Goal: Information Seeking & Learning: Learn about a topic

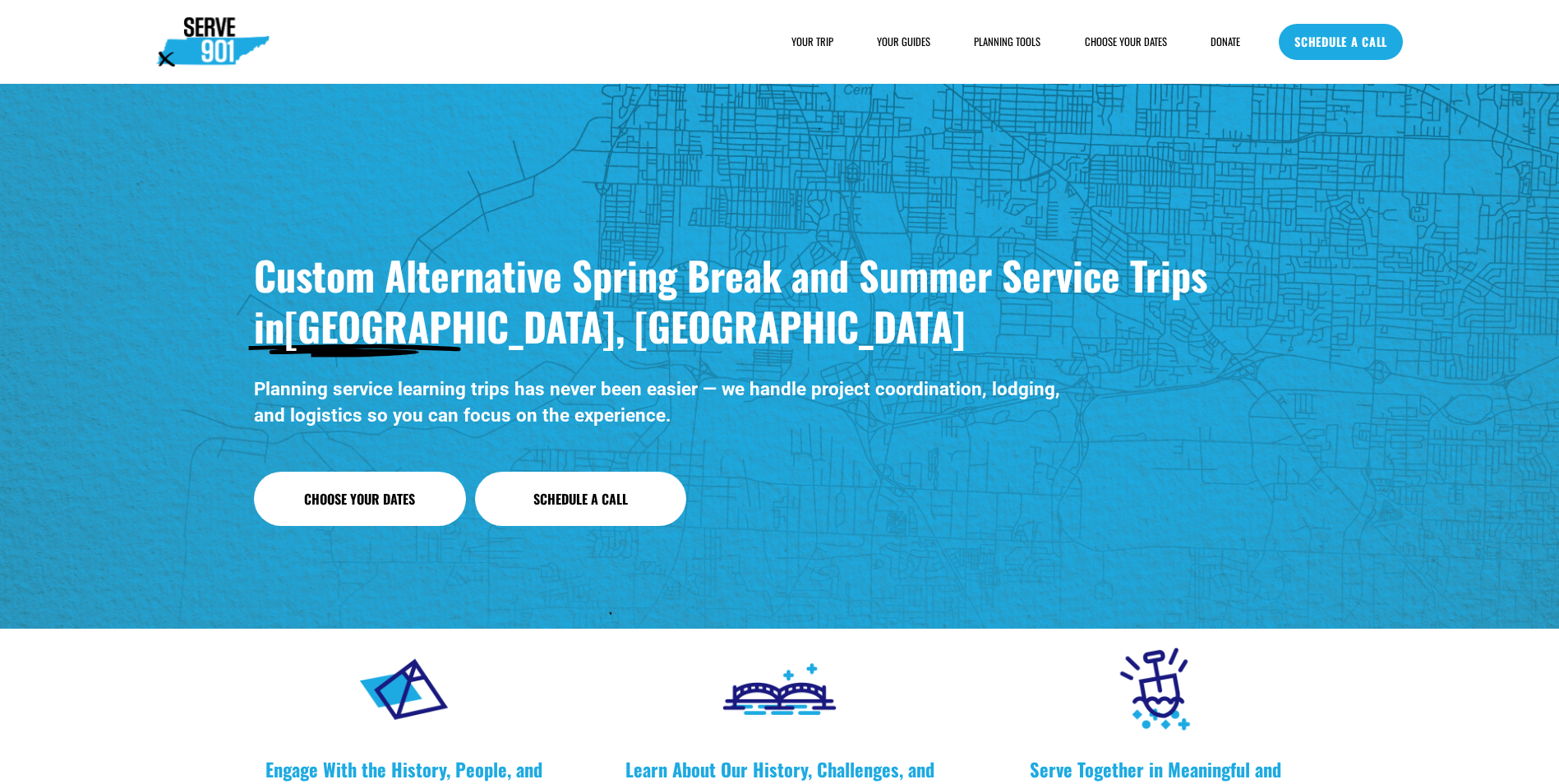
click at [429, 494] on link "Choose Your Dates" at bounding box center [360, 499] width 212 height 55
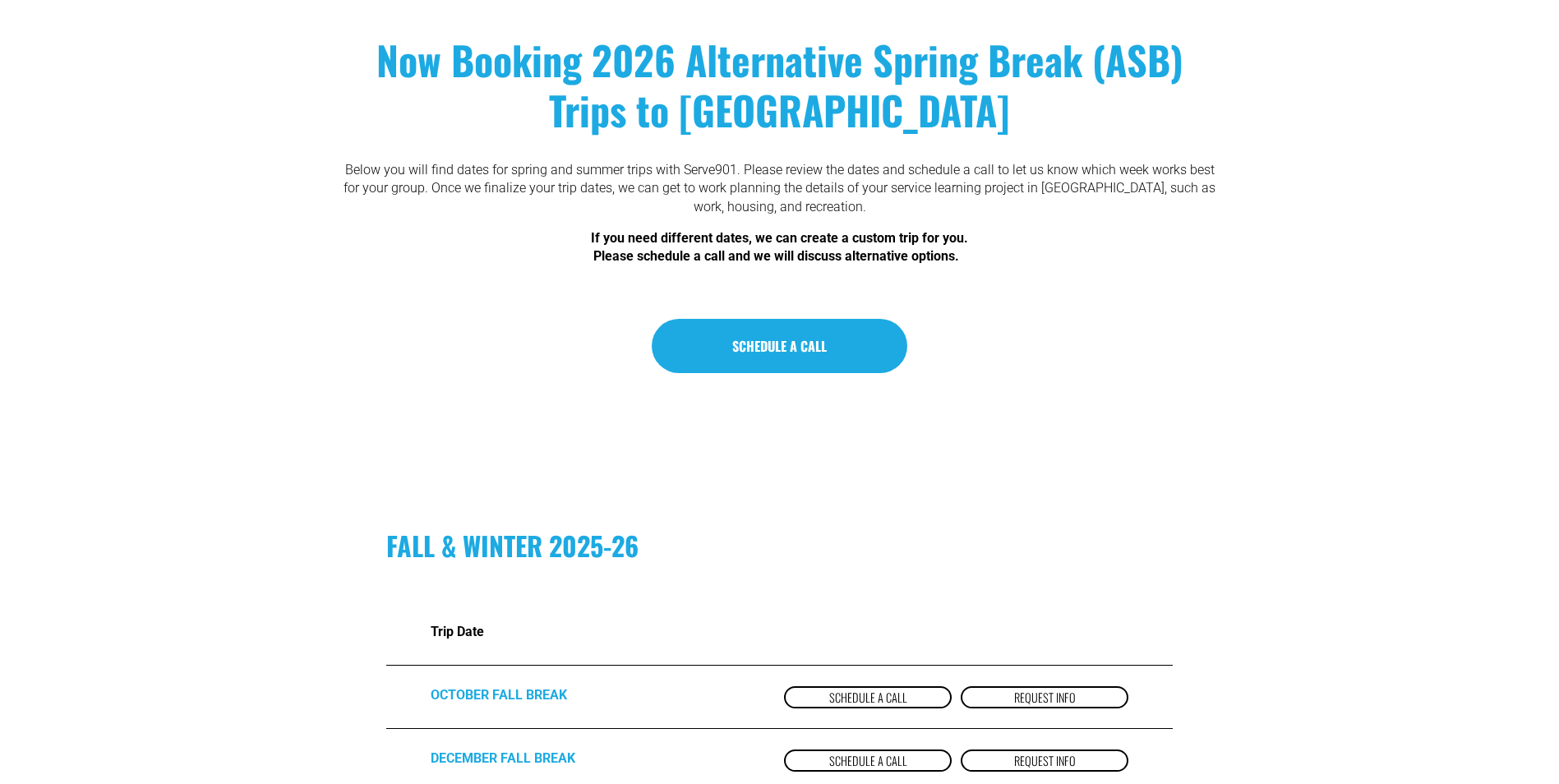
scroll to position [328, 0]
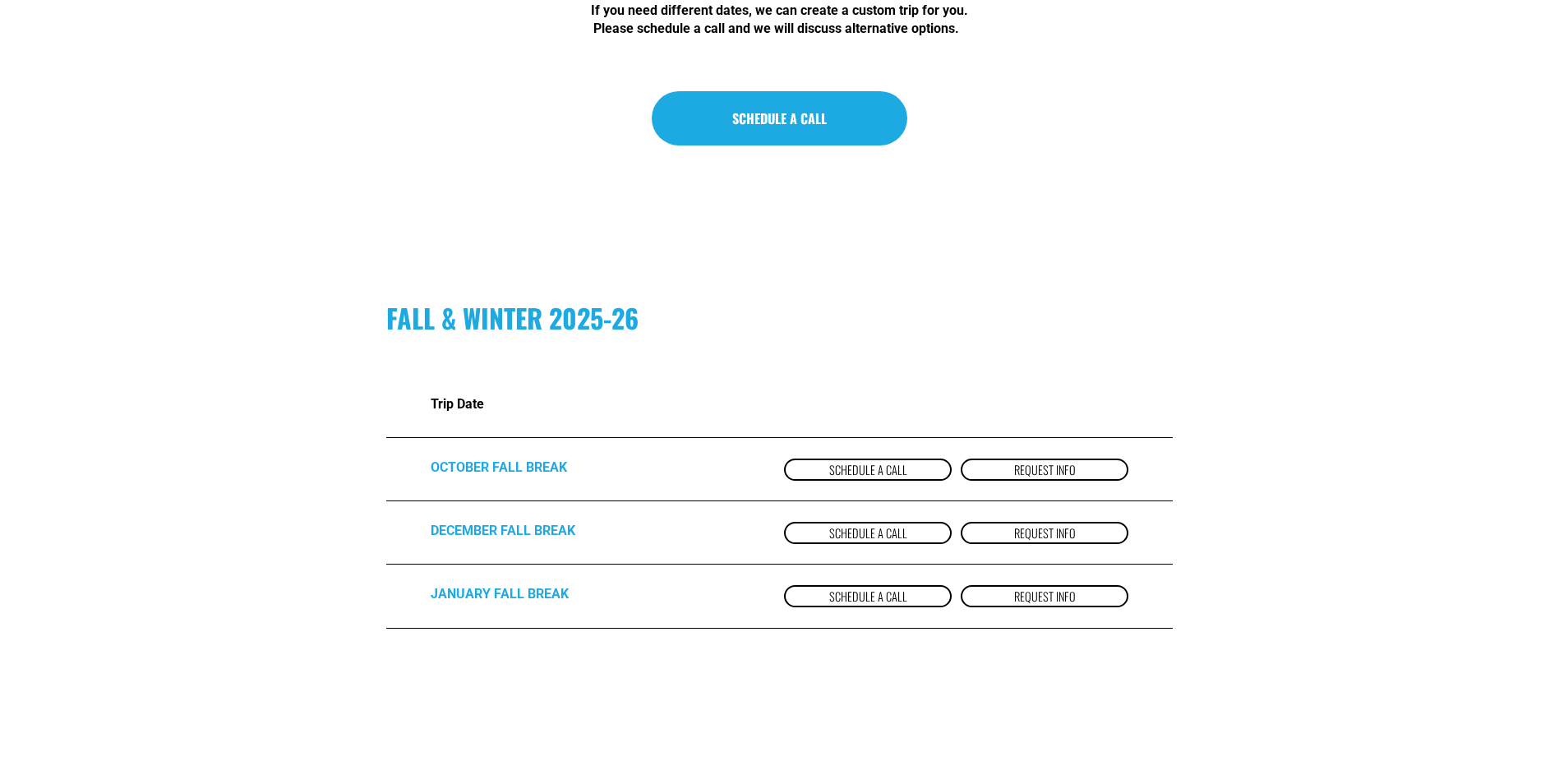
click at [477, 317] on strong "FALL & WINTER 2025-26" at bounding box center [512, 318] width 252 height 39
drag, startPoint x: 477, startPoint y: 317, endPoint x: 622, endPoint y: 362, distance: 151.8
click at [622, 362] on div "FALL & WINTER 2025-26 Trip Date OCTOBER FALL BREAK Schedule a Call Request Info…" at bounding box center [780, 470] width 1559 height 339
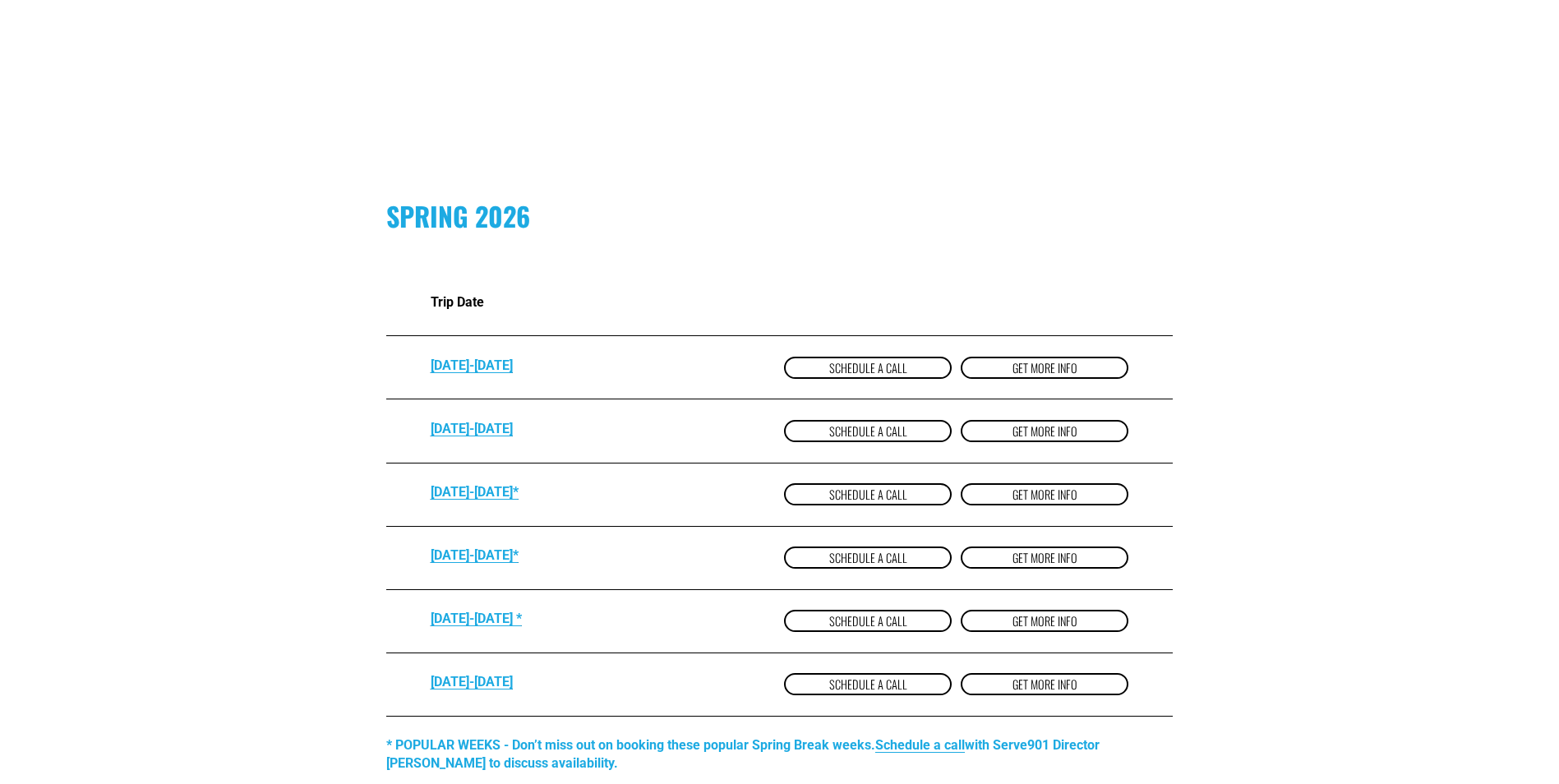
scroll to position [1068, 0]
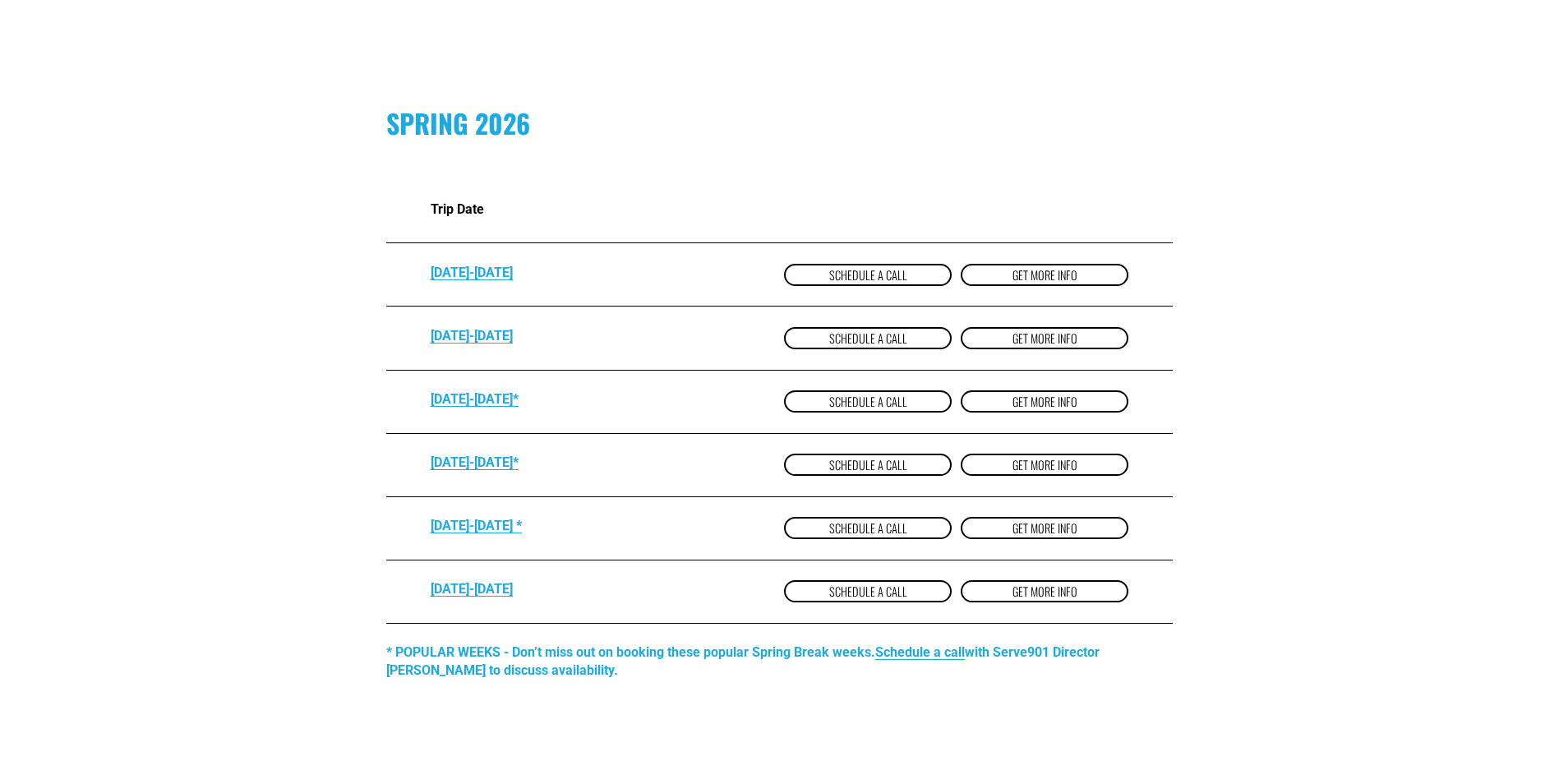
click at [494, 402] on strong "MARCH 7-14*" at bounding box center [475, 399] width 88 height 16
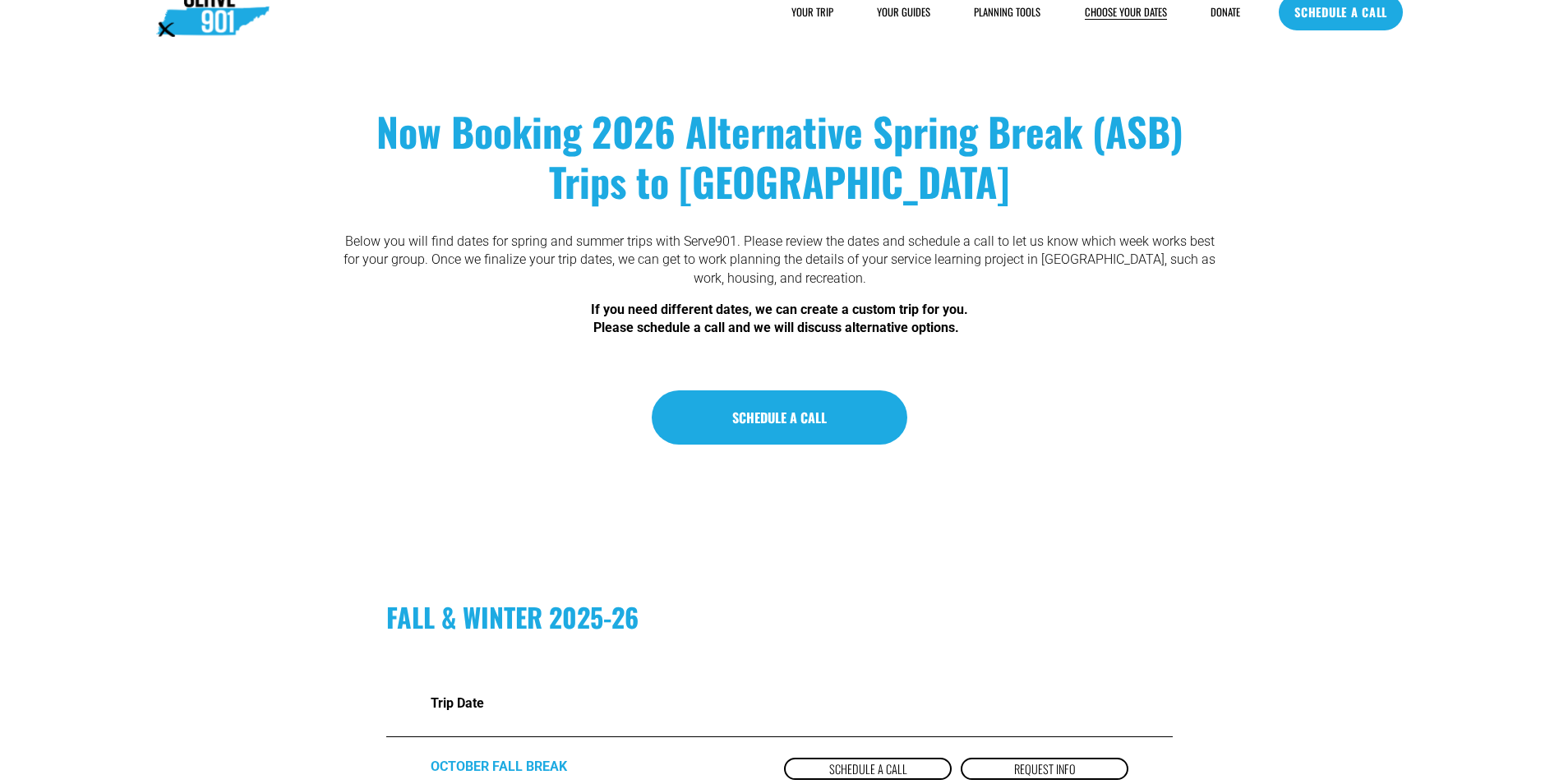
scroll to position [0, 0]
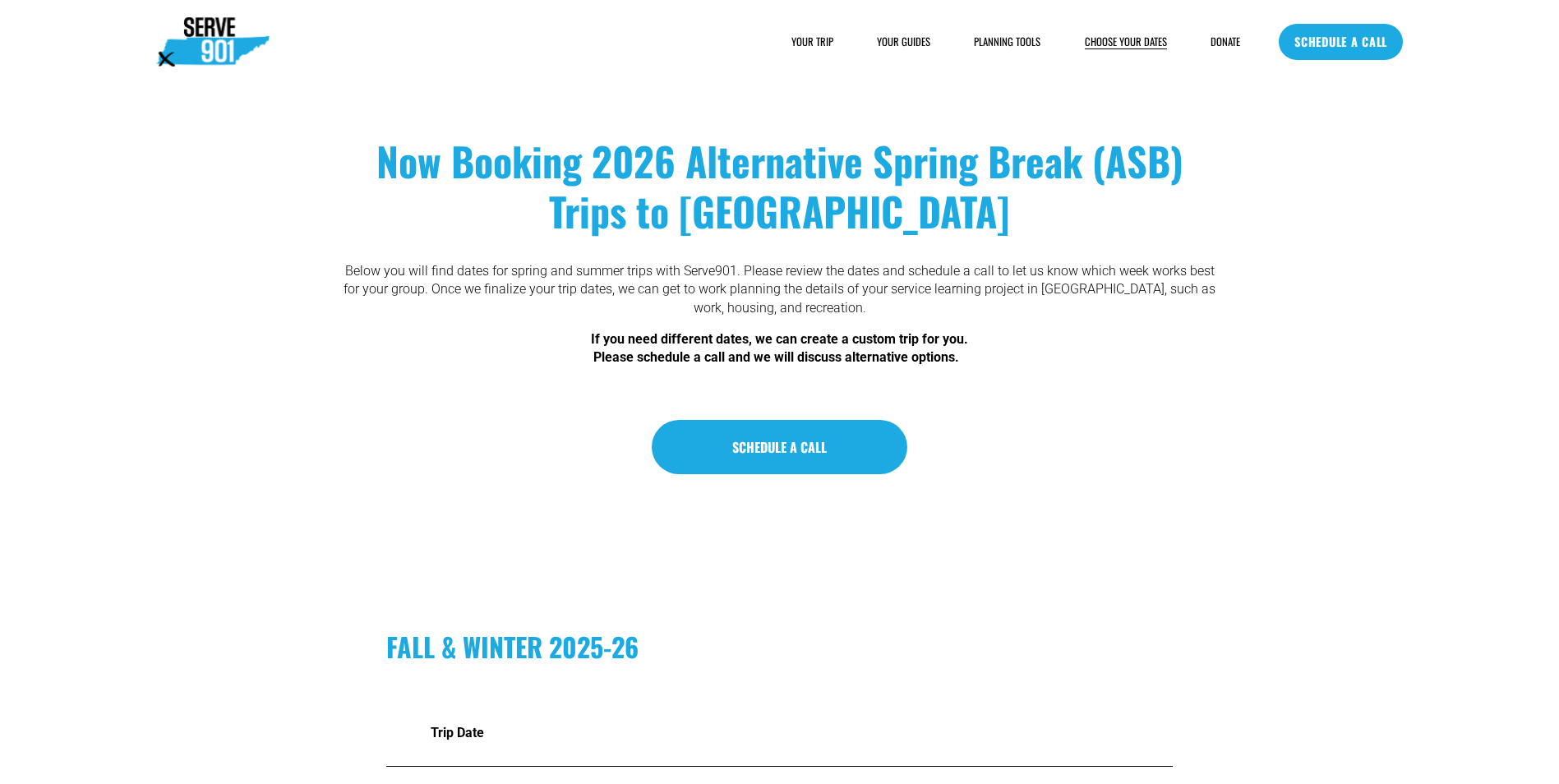
click at [219, 19] on img at bounding box center [213, 42] width 113 height 50
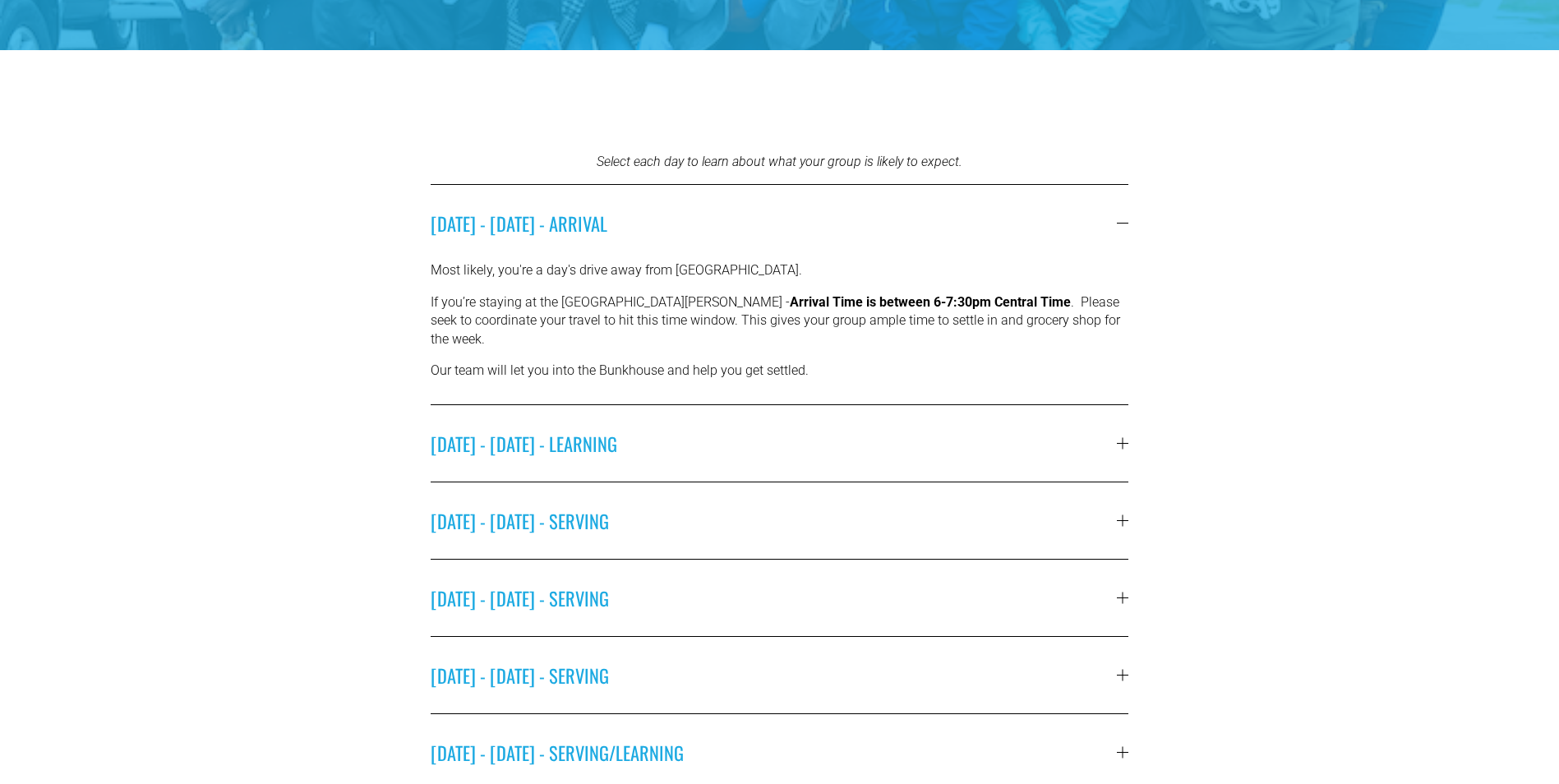
scroll to position [493, 0]
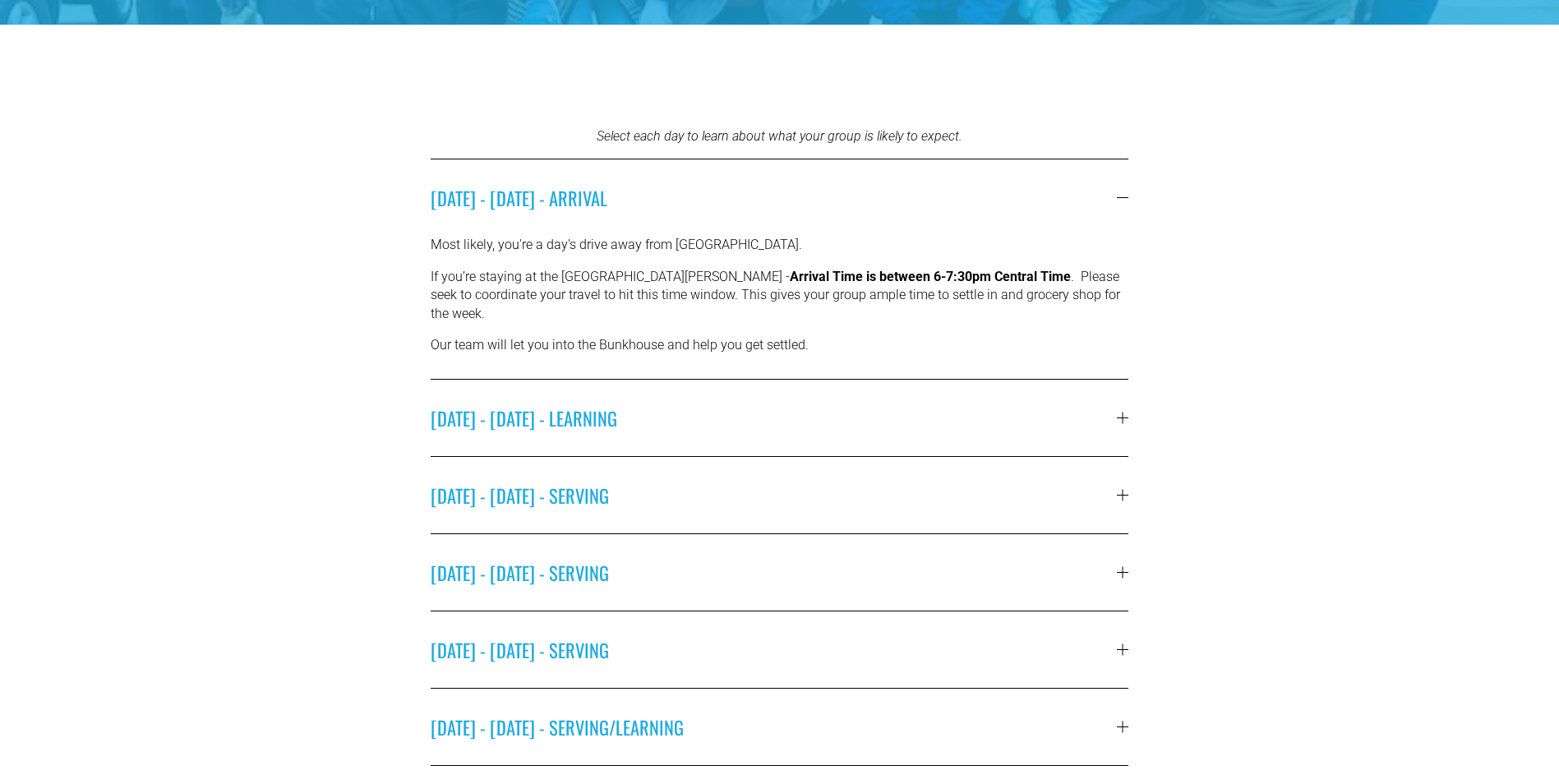
click at [553, 404] on span "SUNDAY - MARCH 8 - LEARNING" at bounding box center [775, 418] width 687 height 27
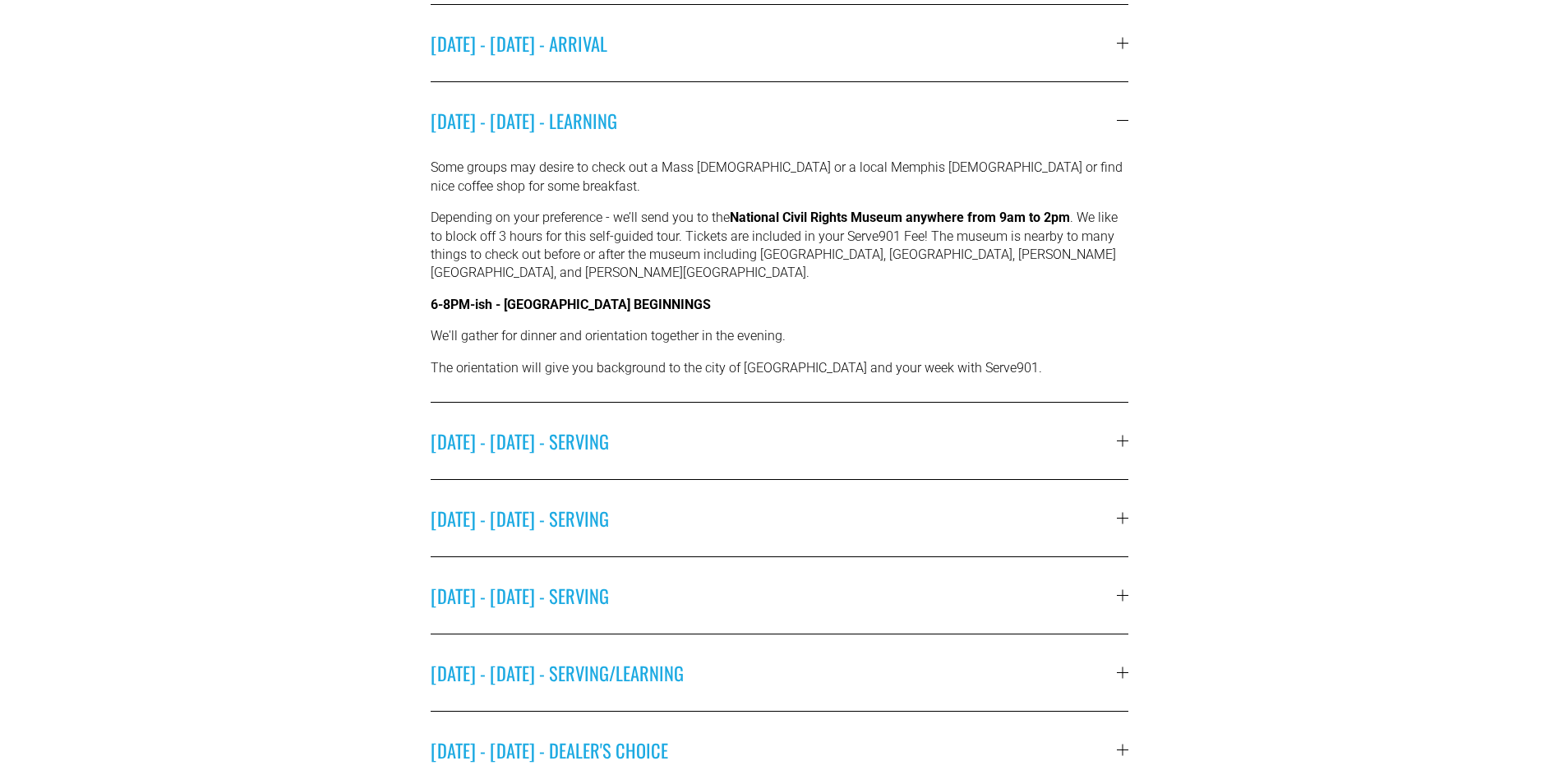
scroll to position [657, 0]
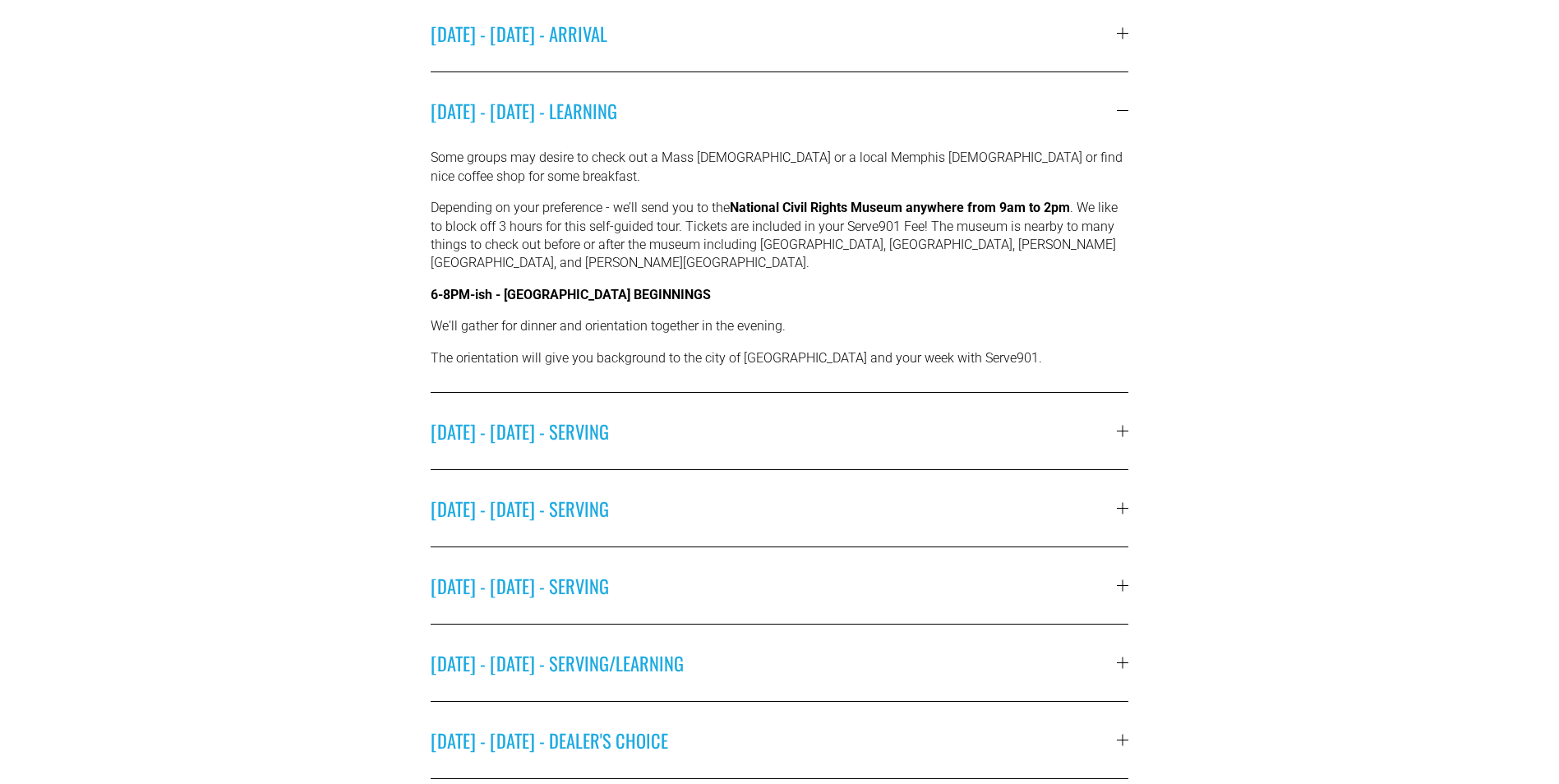
click at [596, 425] on span "MONDAY - MARCH 9 - SERVING" at bounding box center [775, 431] width 687 height 27
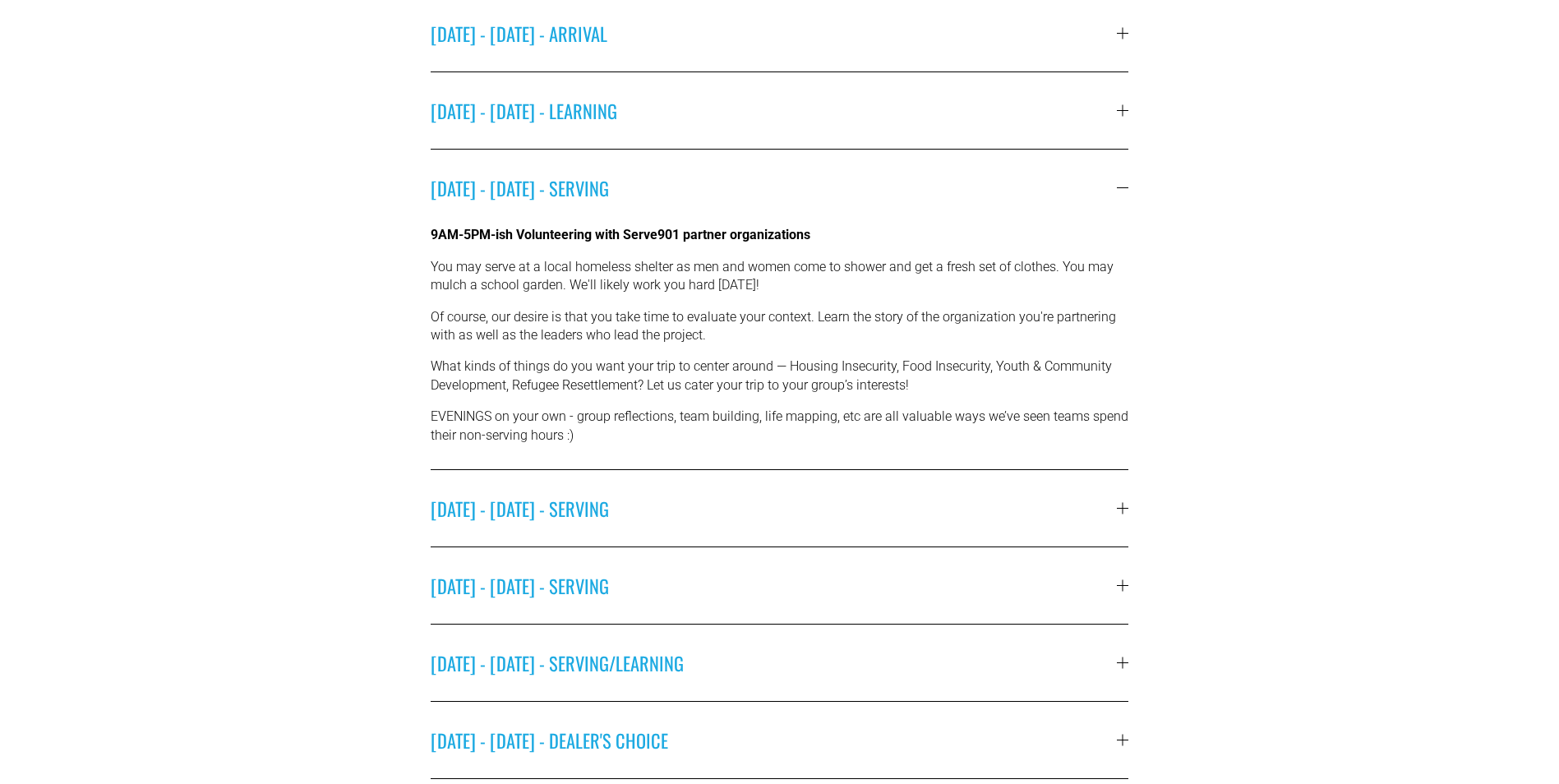
click at [568, 500] on span "[DATE] - [DATE] - SERVING" at bounding box center [775, 508] width 687 height 27
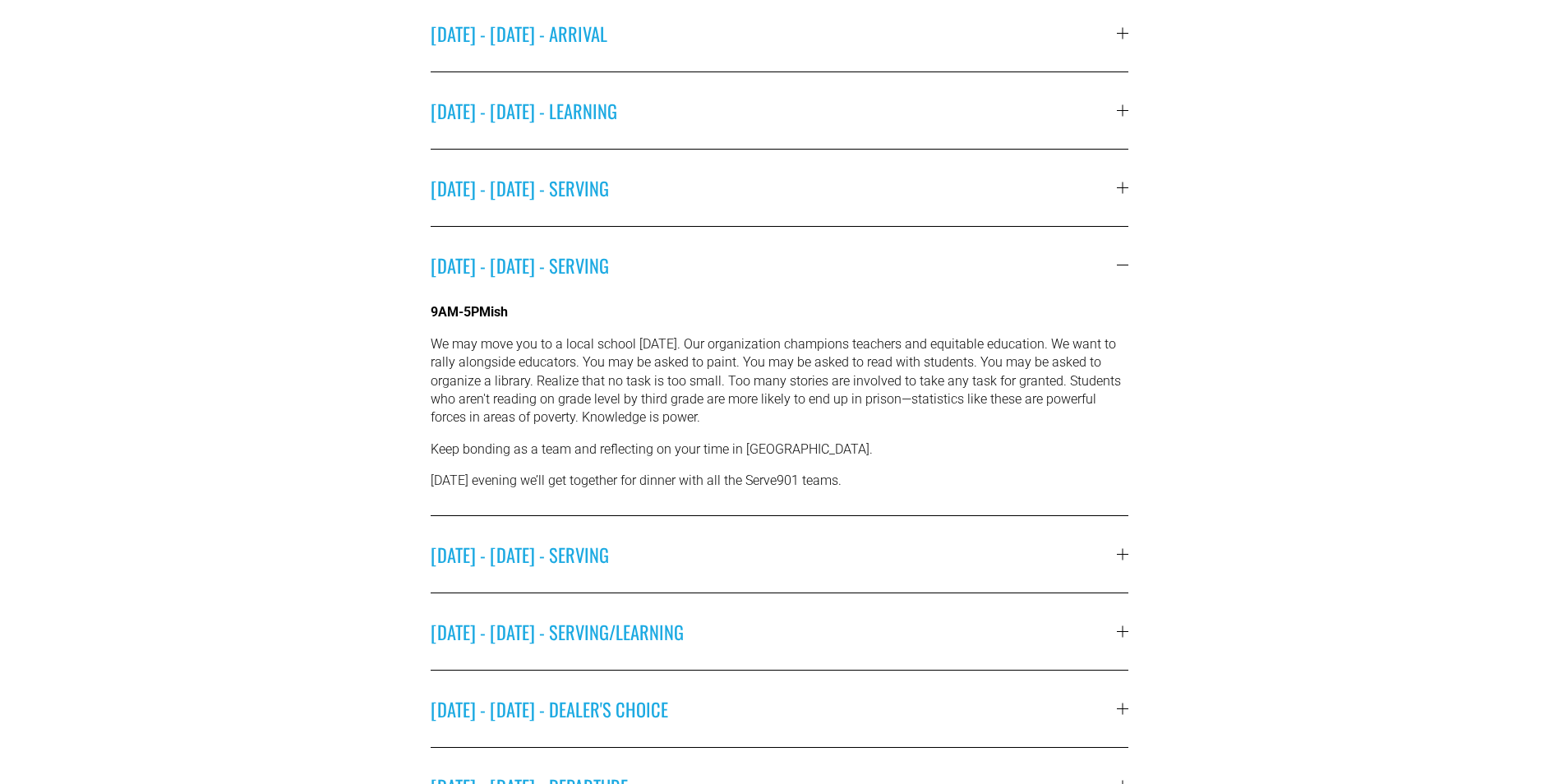
click at [541, 566] on span "[DATE] - [DATE] - SERVING" at bounding box center [775, 554] width 687 height 27
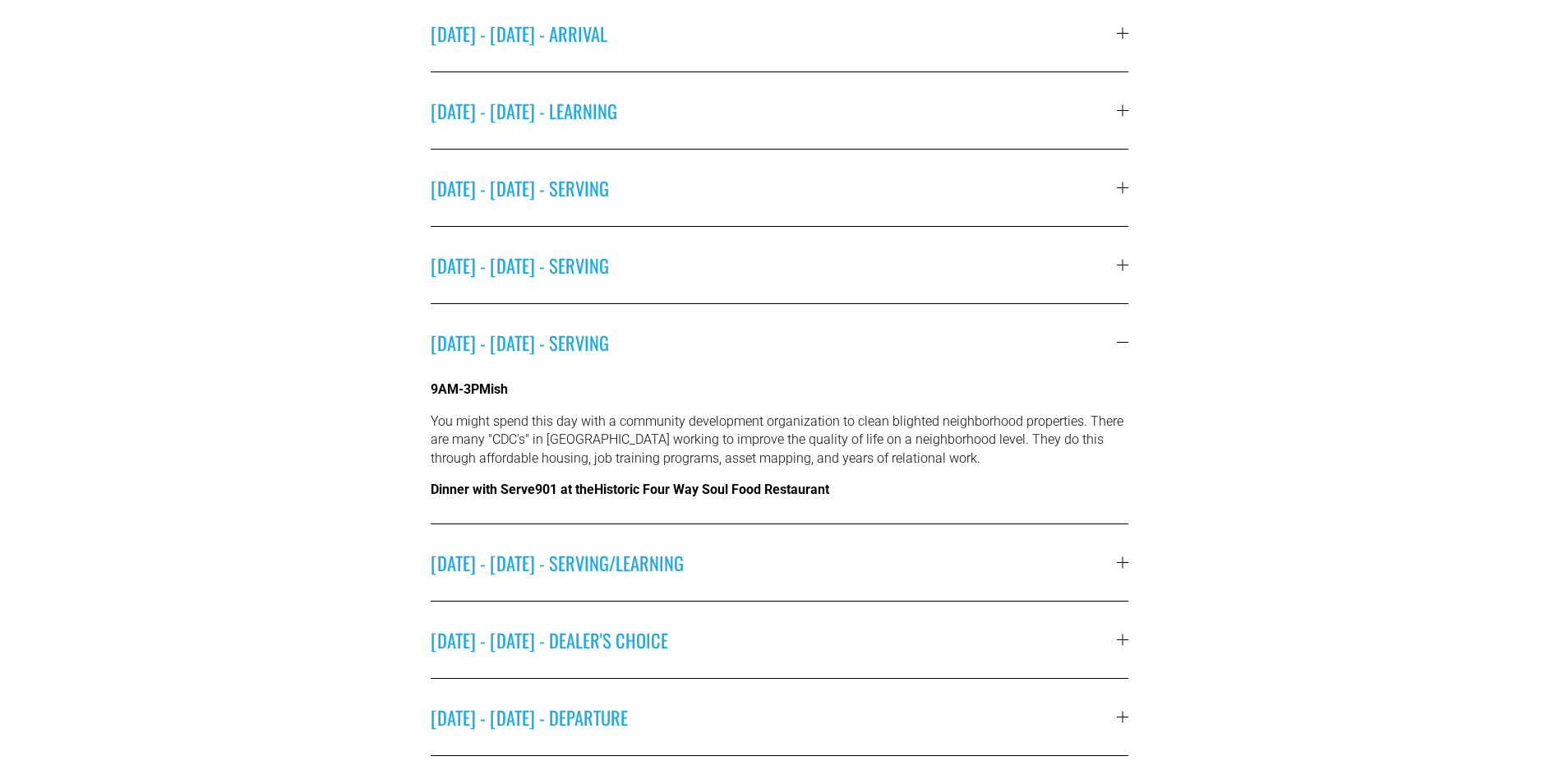
click at [939, 540] on button "[DATE] - [DATE] - SERVING/LEARNING" at bounding box center [780, 562] width 698 height 76
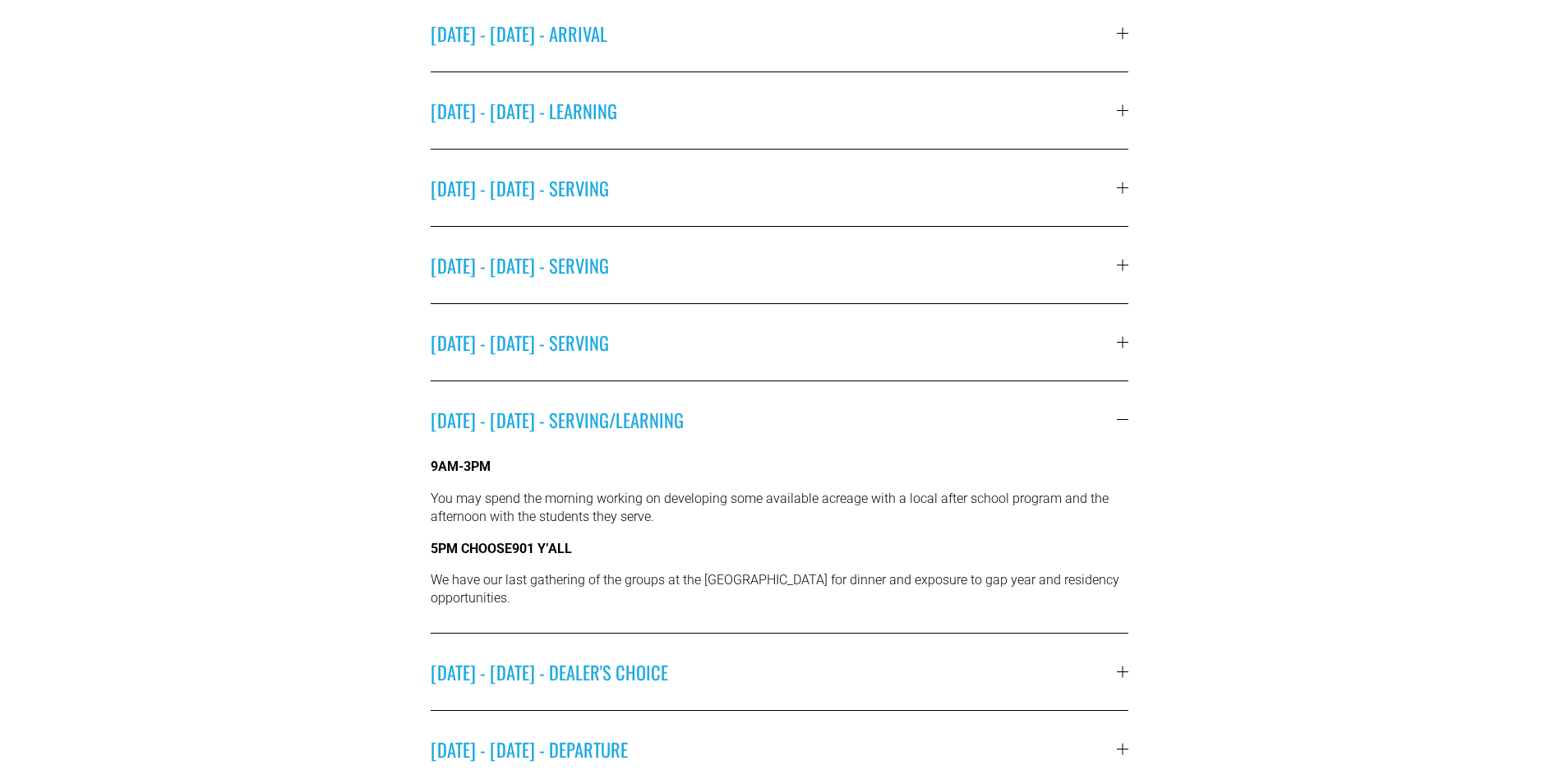
click at [886, 377] on button "[DATE] - [DATE] - SERVING" at bounding box center [780, 342] width 698 height 76
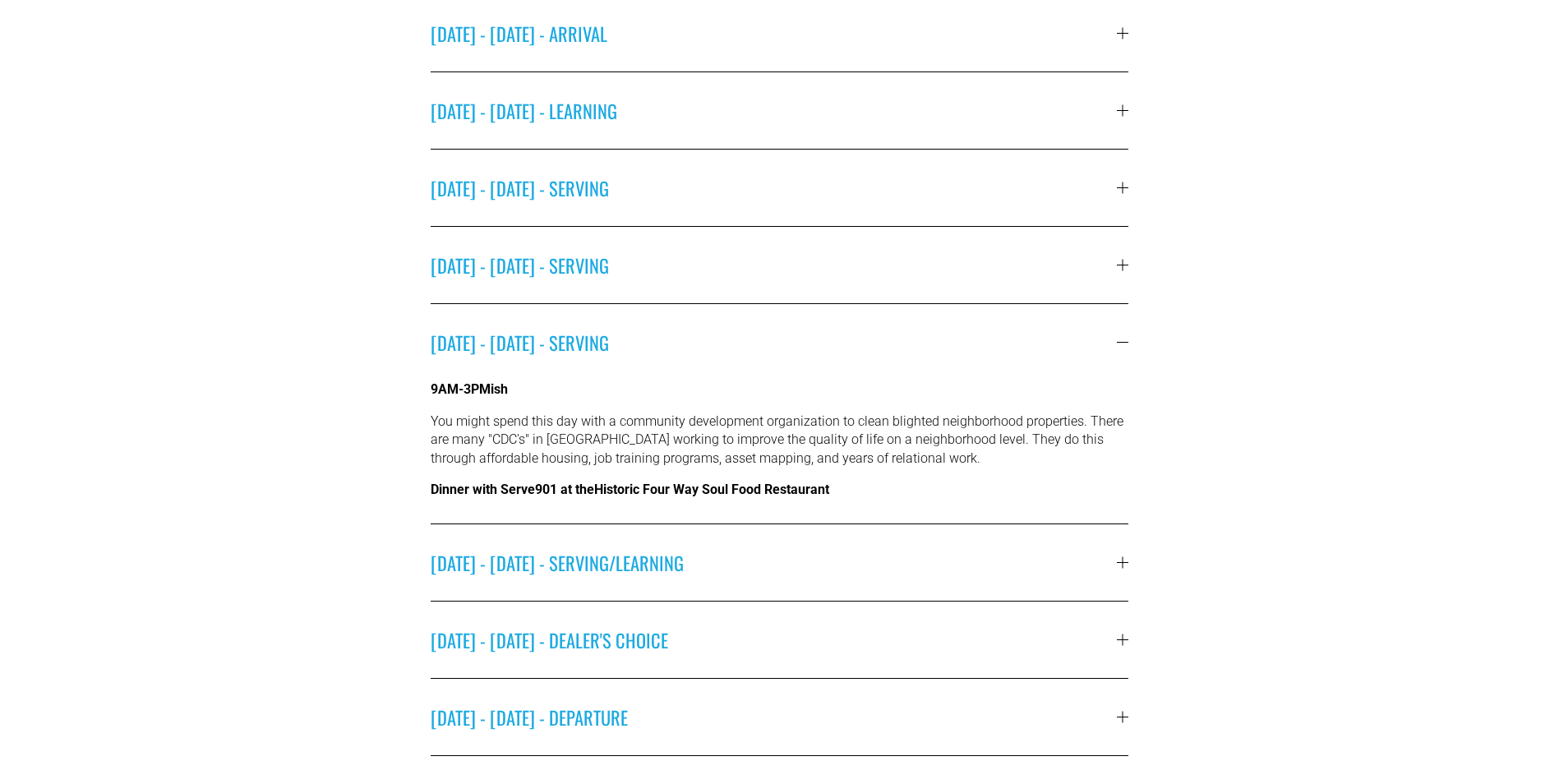
click at [882, 543] on button "[DATE] - [DATE] - SERVING/LEARNING" at bounding box center [780, 562] width 698 height 76
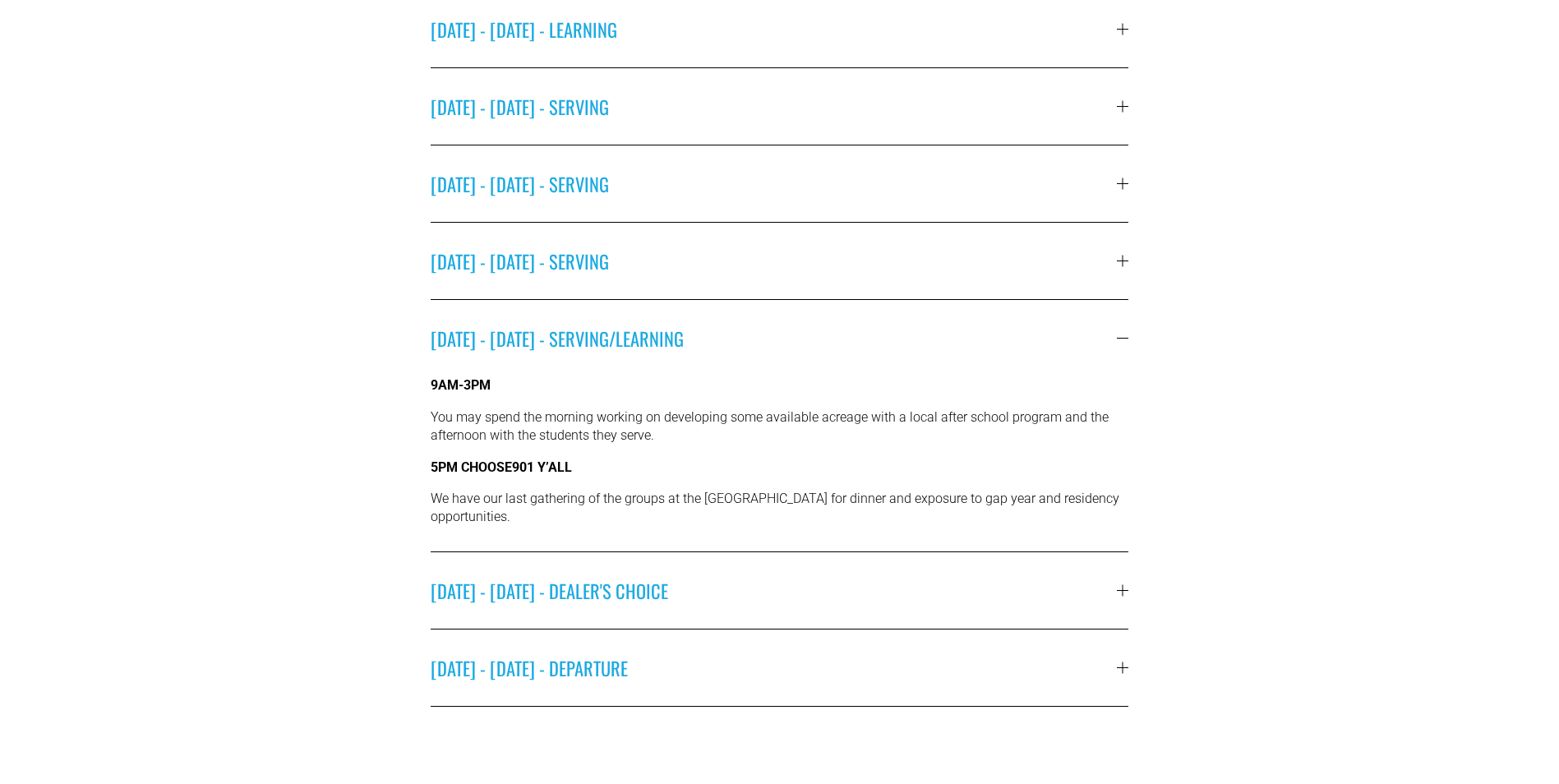
scroll to position [904, 0]
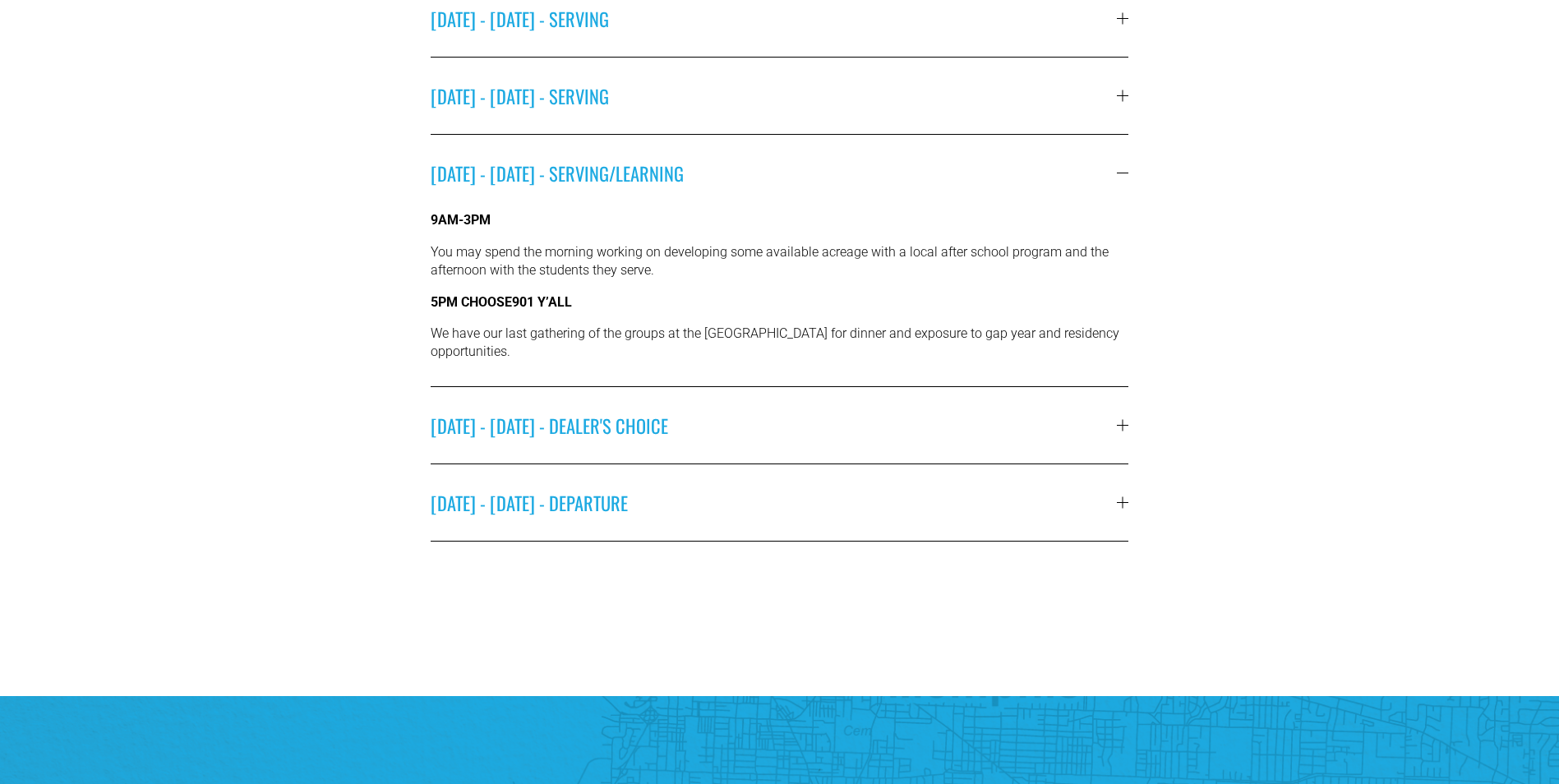
click at [853, 507] on span "SATURDAY - MARCH 14 - DEPARTURE" at bounding box center [775, 502] width 687 height 27
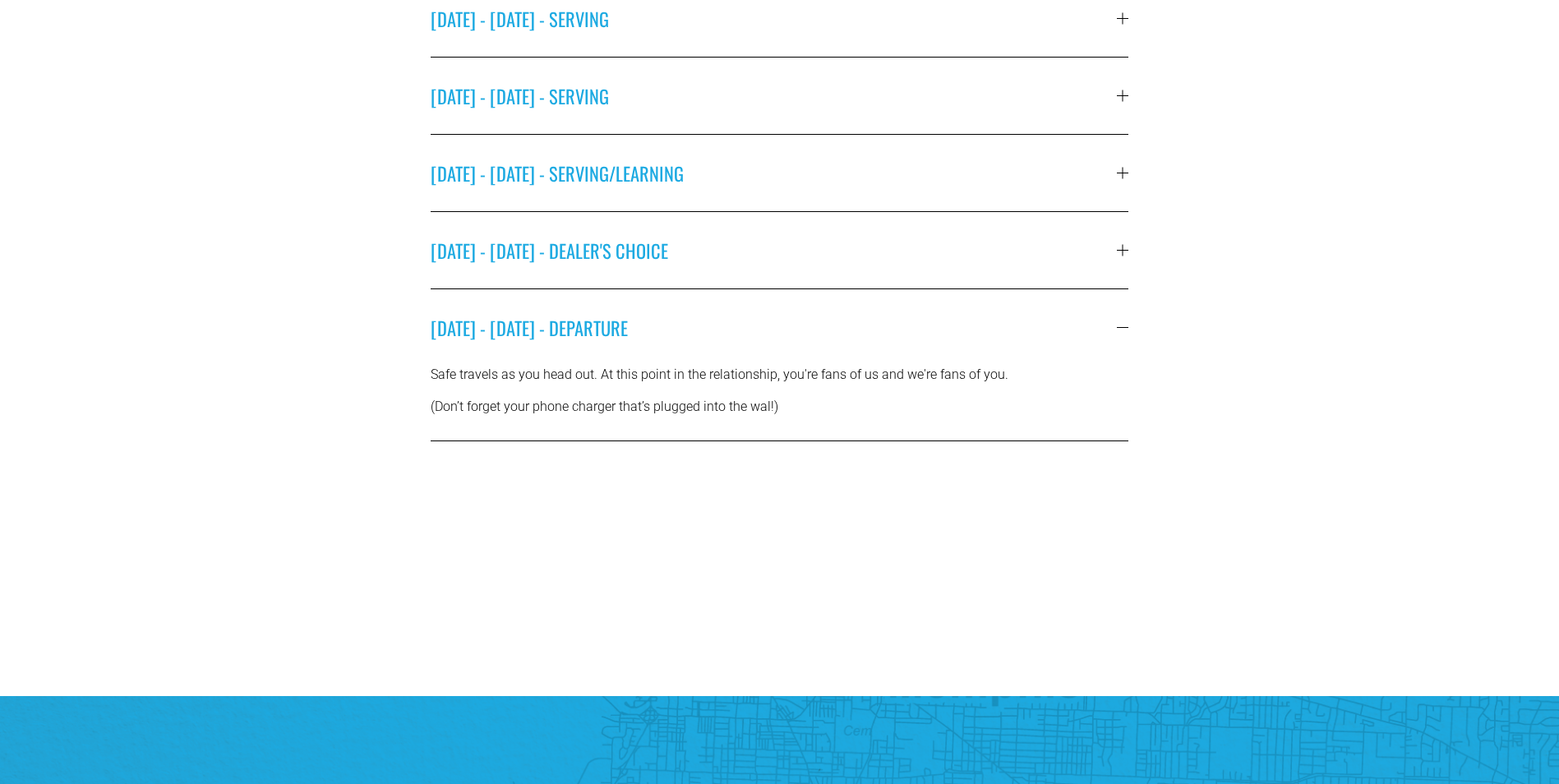
click at [842, 271] on button "FRIDAY - MARCH 13 - DEALER'S CHOICE" at bounding box center [780, 250] width 698 height 76
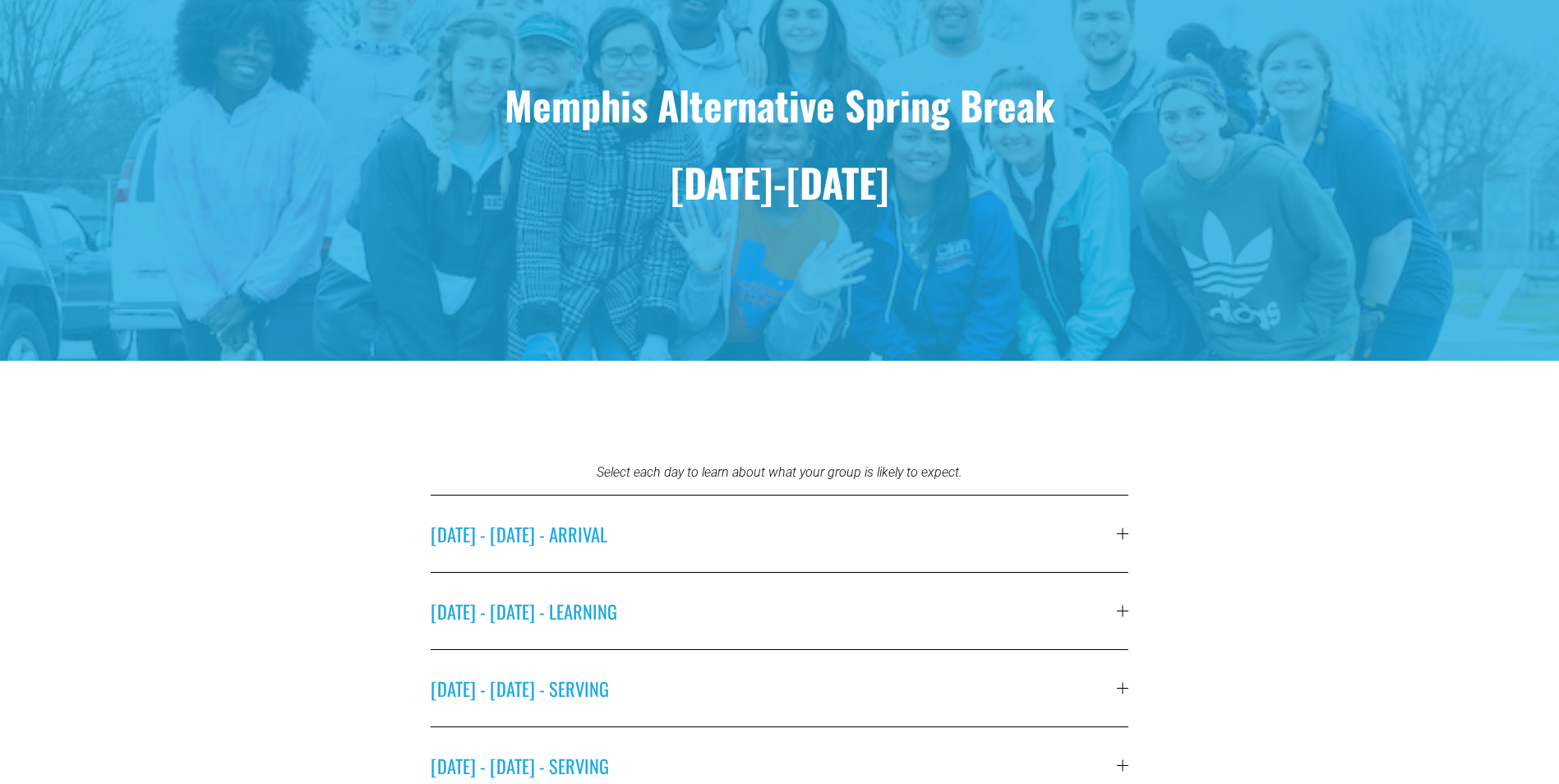
scroll to position [0, 0]
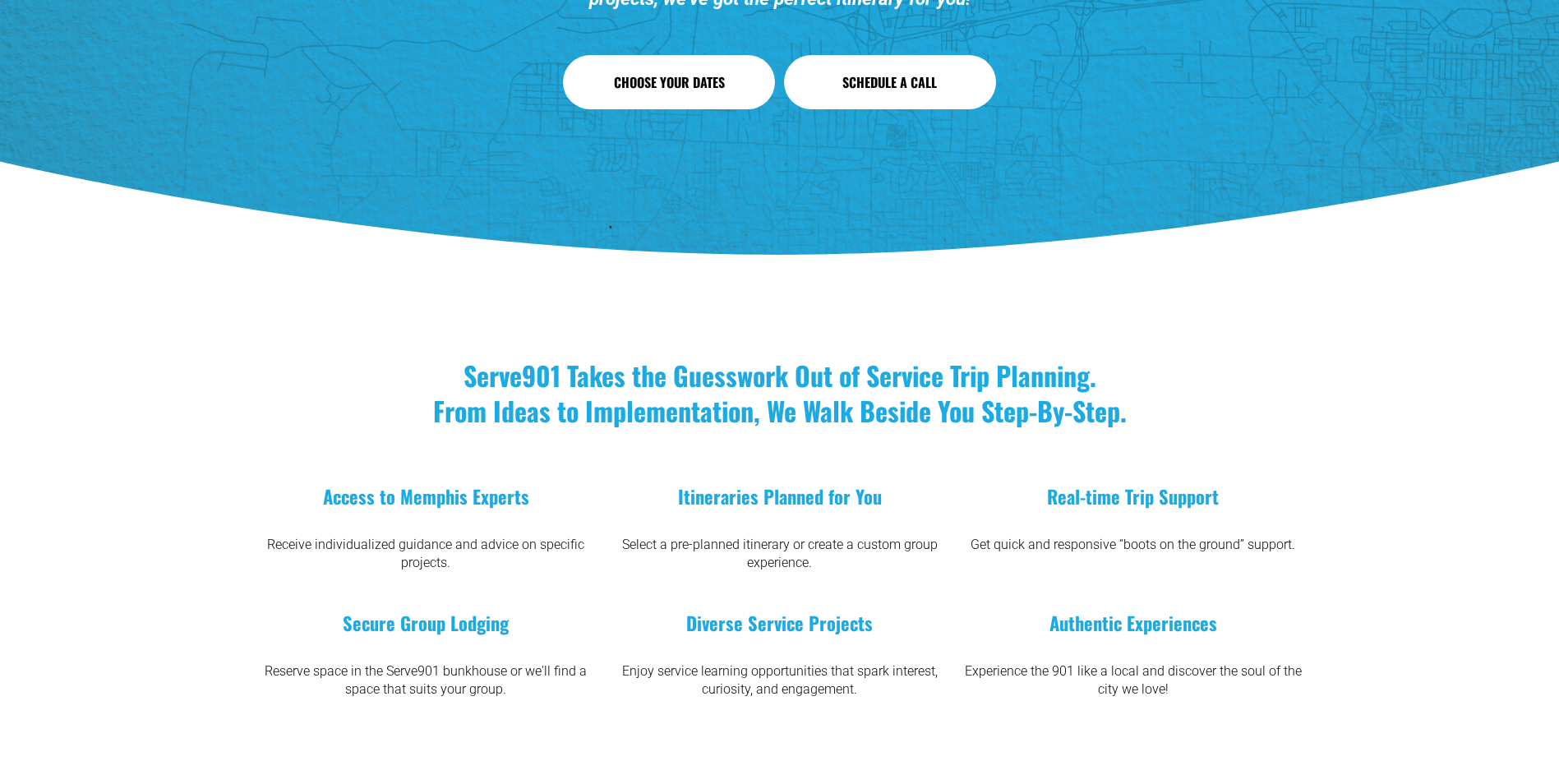
scroll to position [3615, 0]
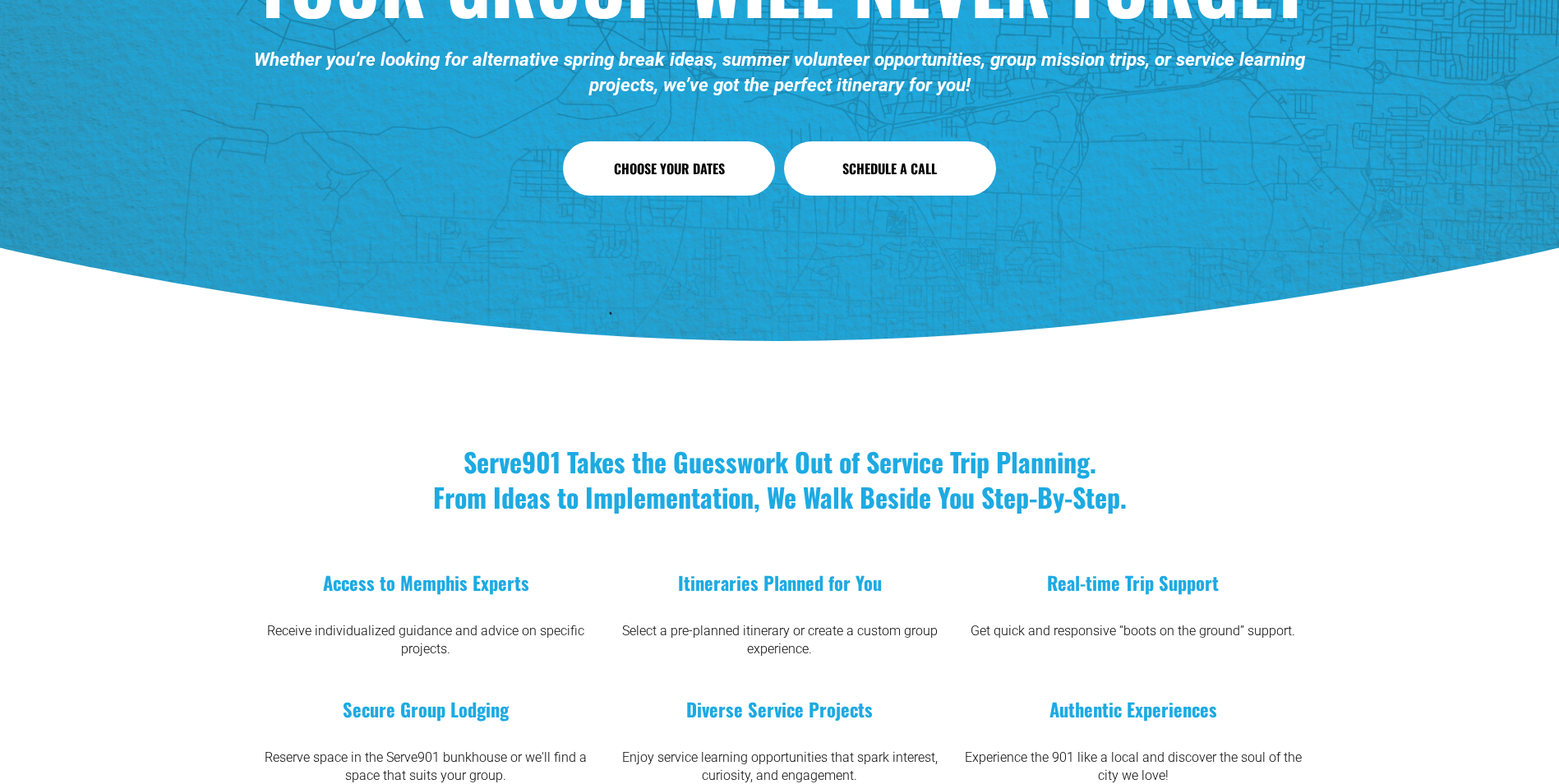
click at [674, 191] on link "Choose Your Dates" at bounding box center [669, 169] width 212 height 55
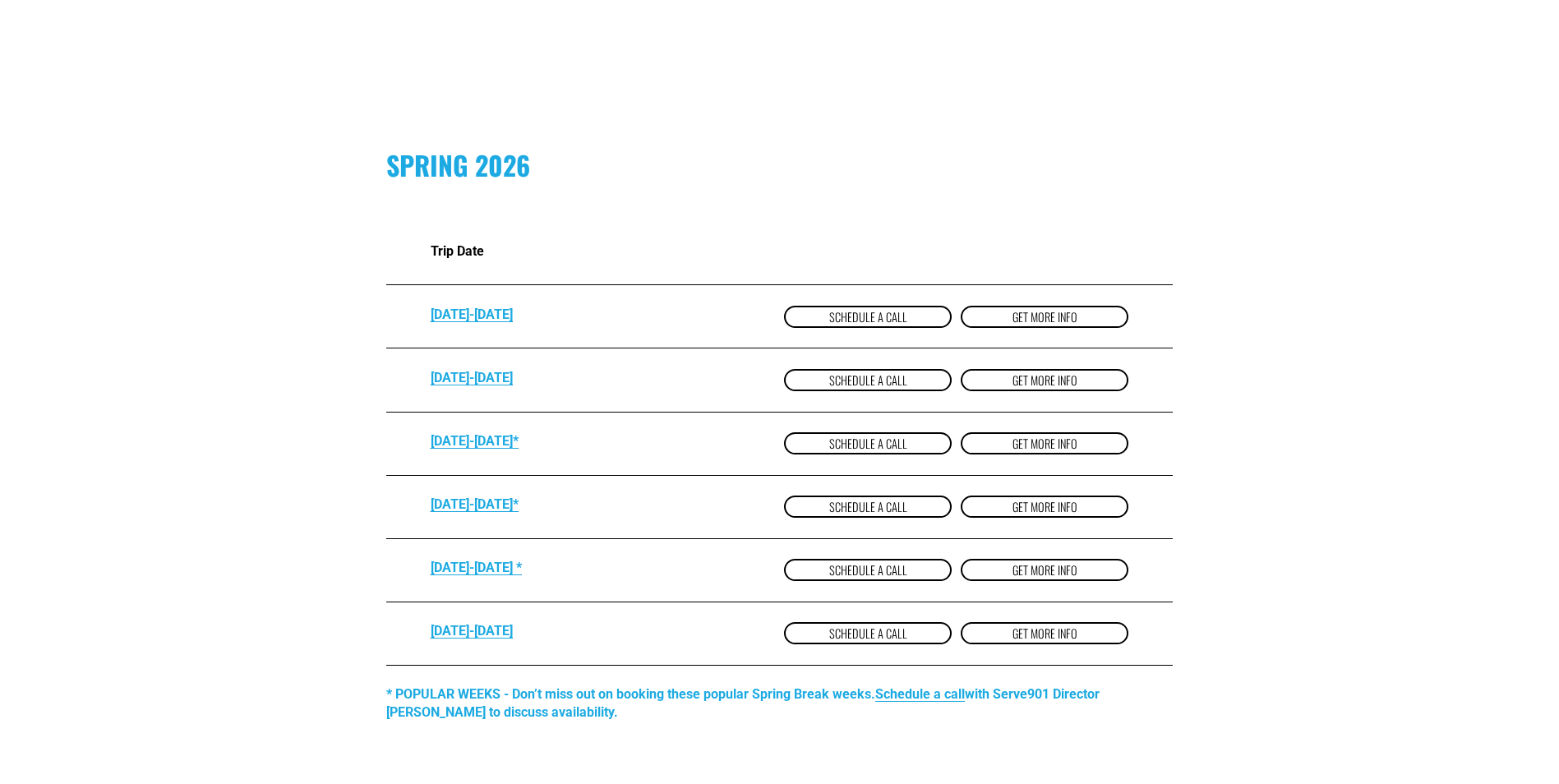
scroll to position [1068, 0]
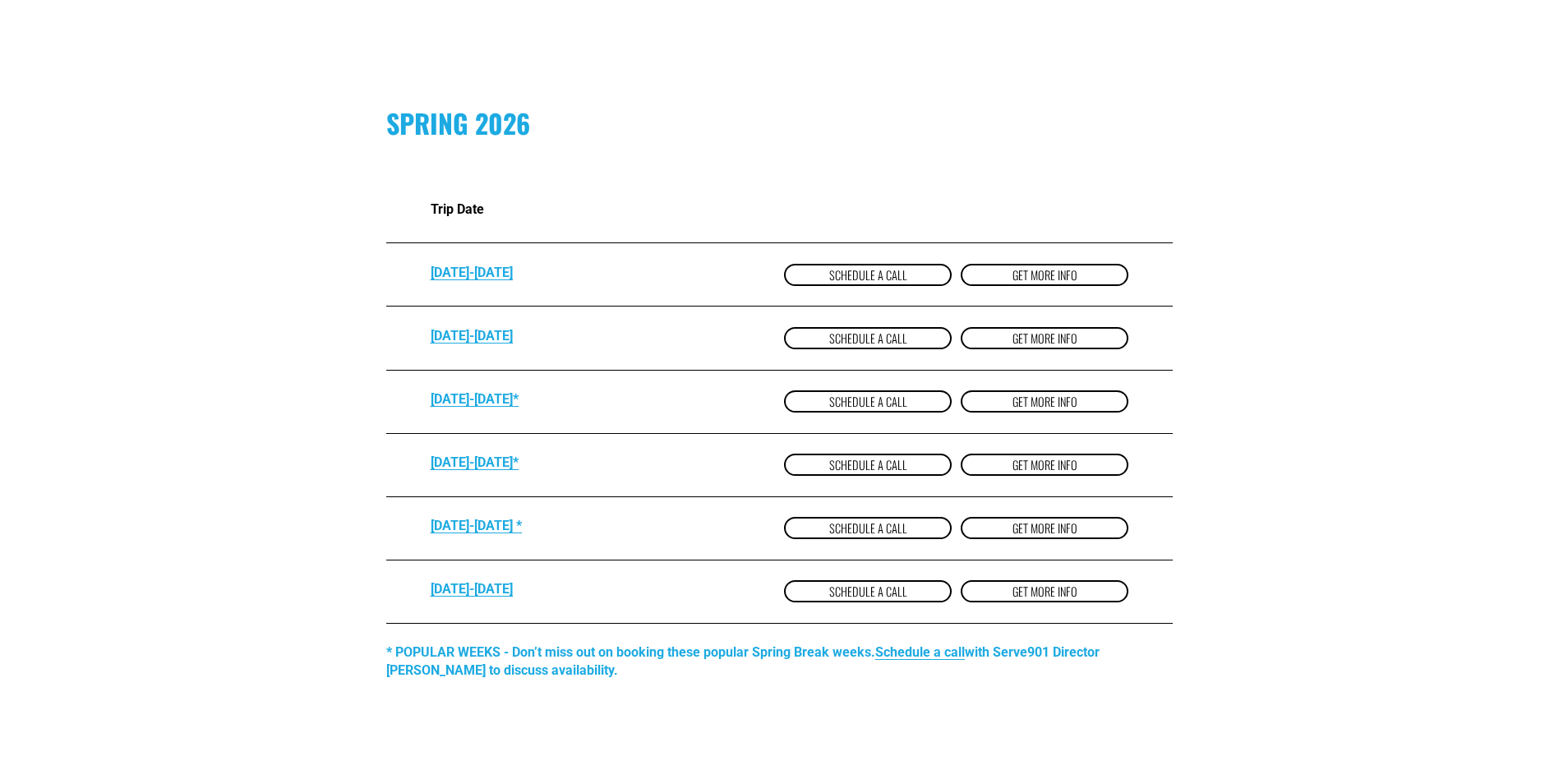
click at [482, 404] on strong "MARCH 7-14*" at bounding box center [475, 399] width 88 height 16
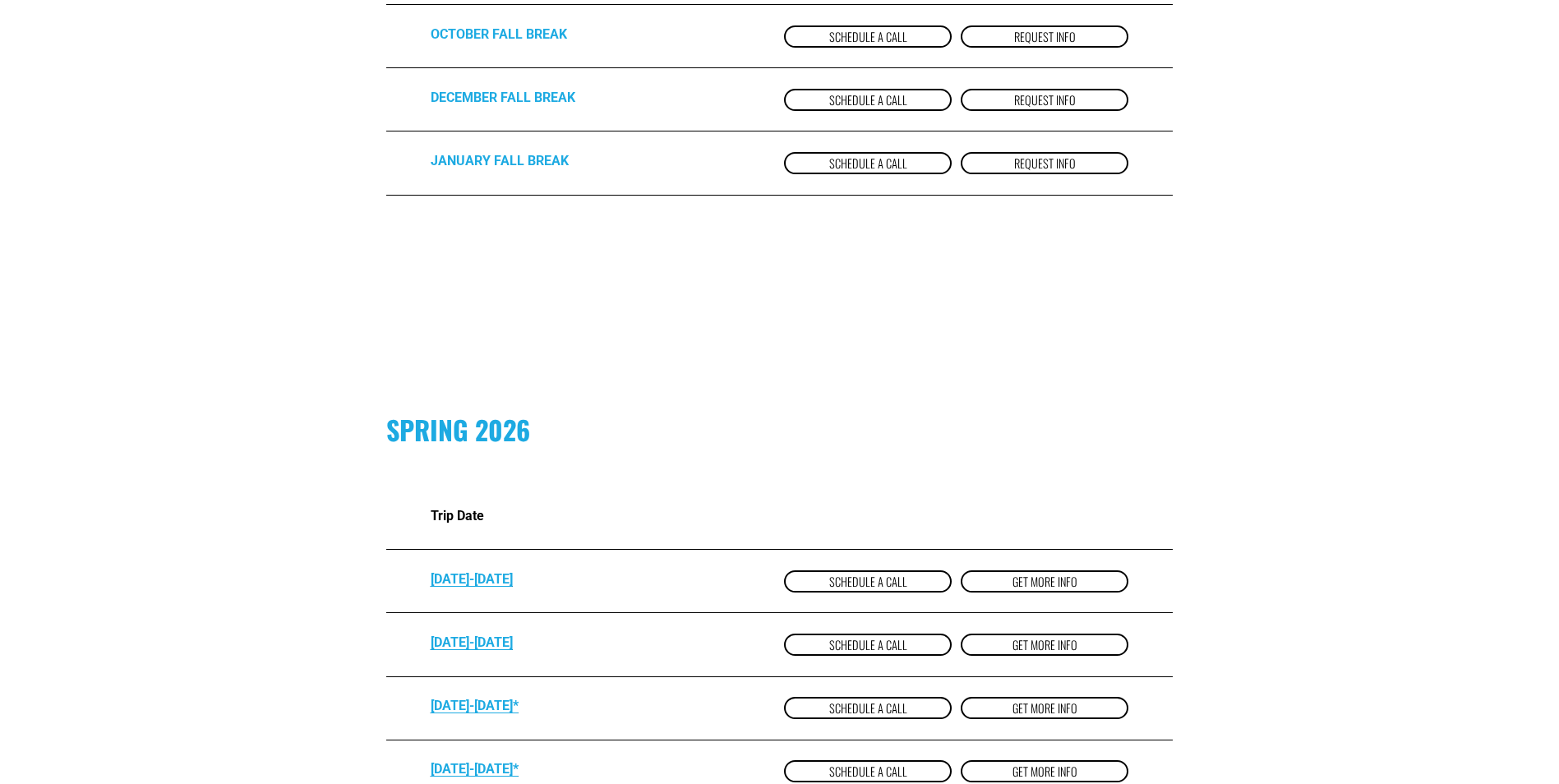
scroll to position [986, 0]
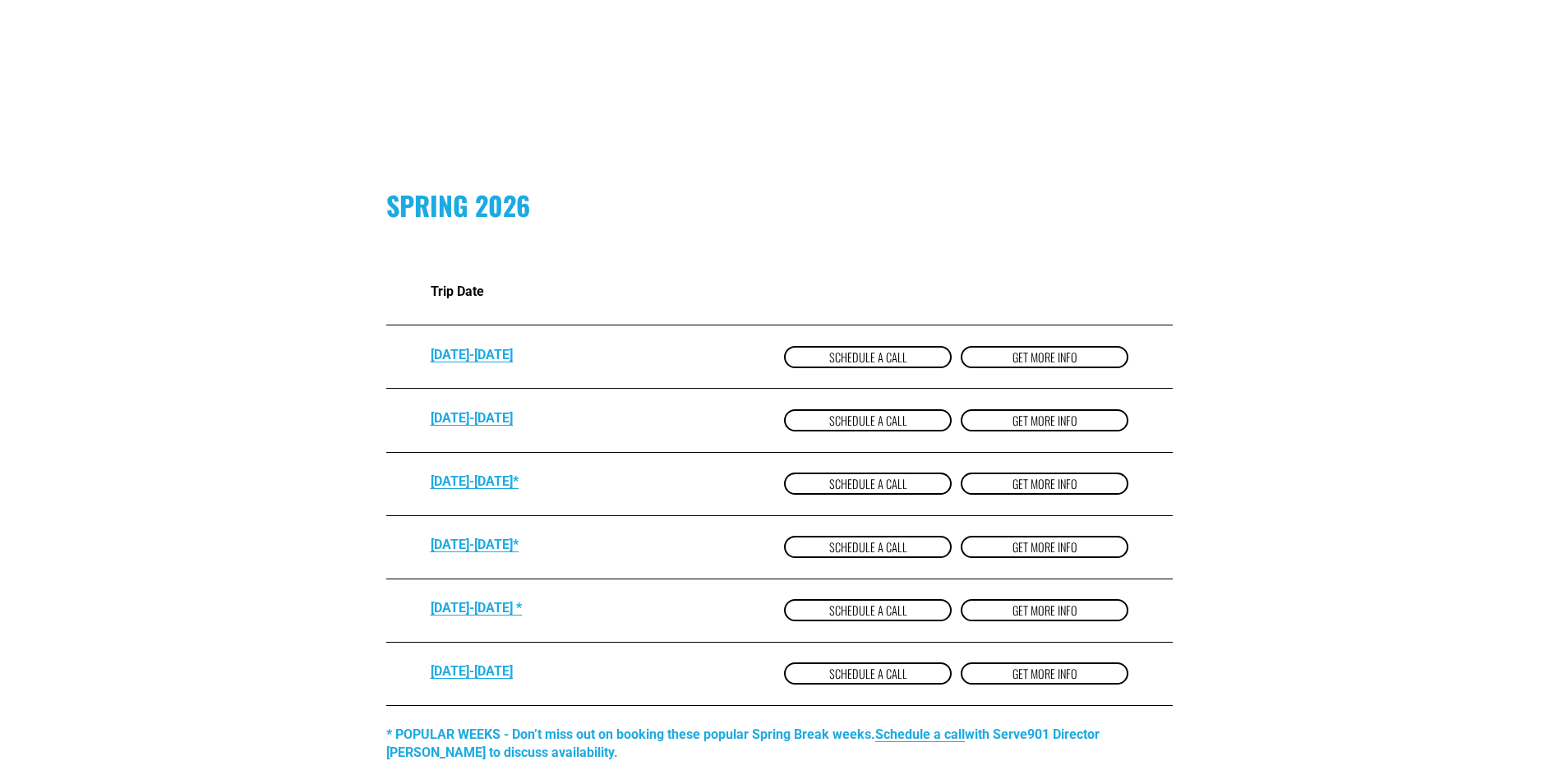
click at [481, 489] on strong "MARCH 7-14*" at bounding box center [475, 480] width 88 height 16
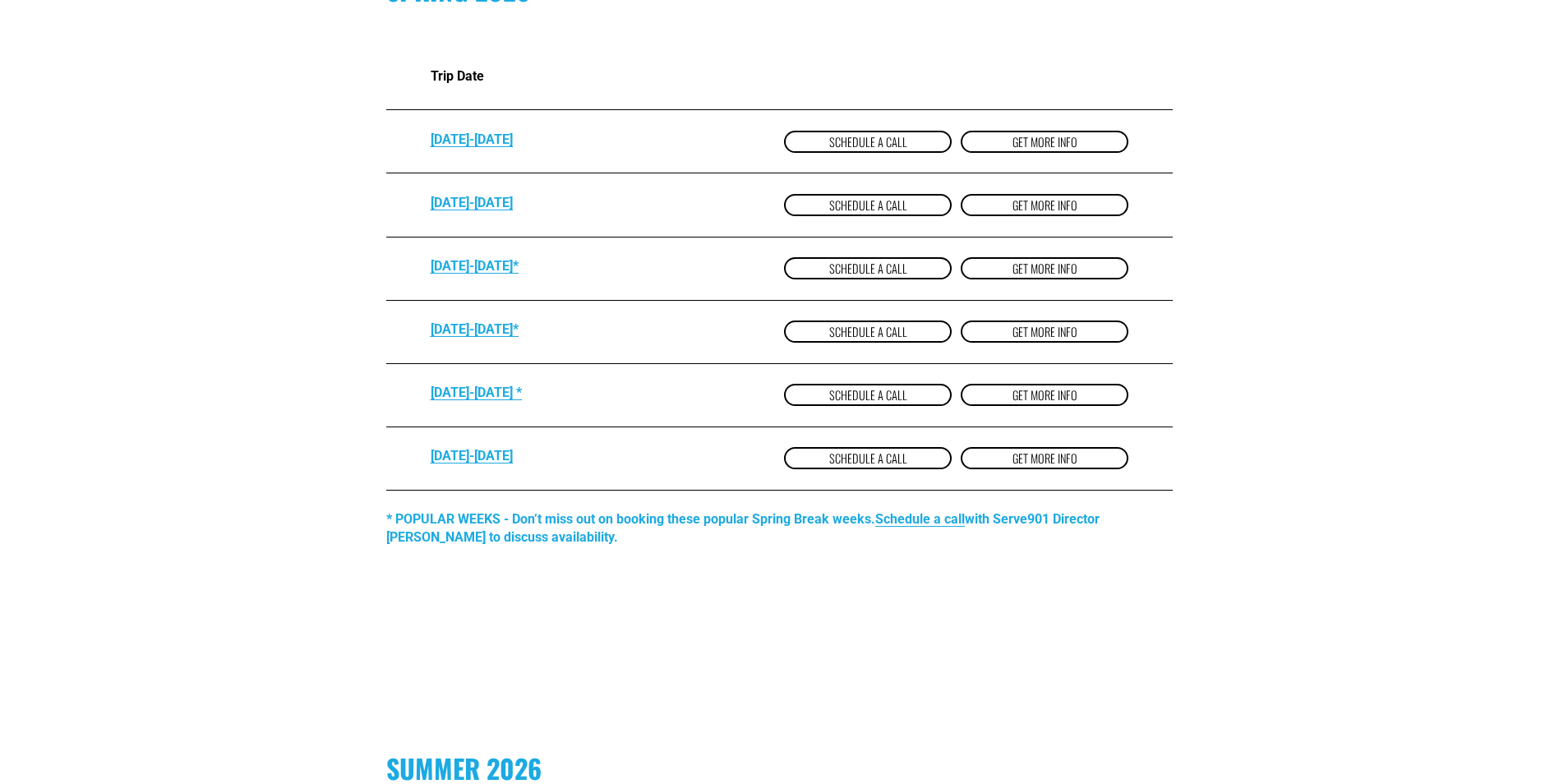
scroll to position [1068, 0]
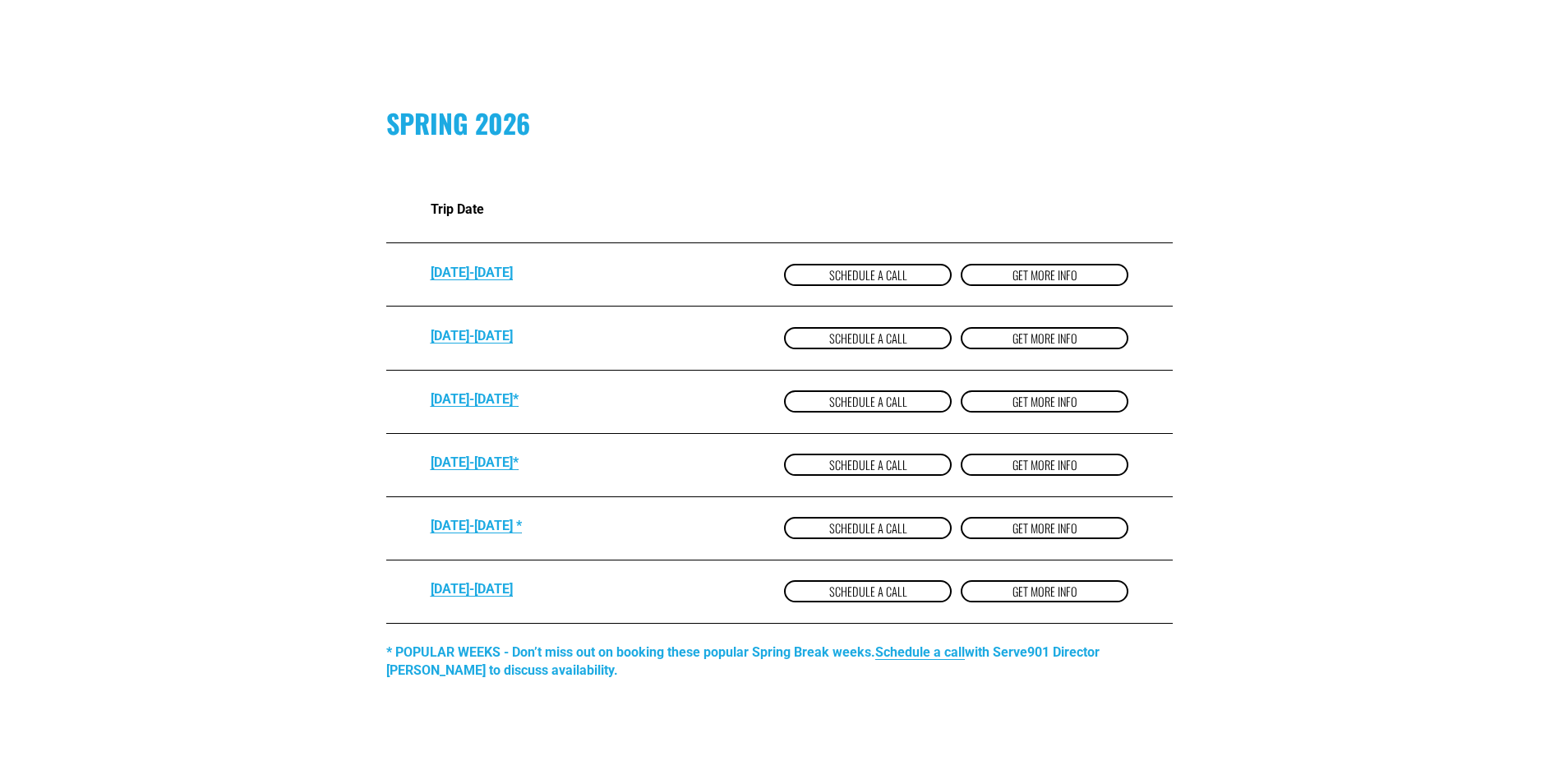
click at [496, 390] on div "SPRING 2026 Trip Date FEB 21-28 Schedule a Call get more Info FEB 28-MAR 7 Sche…" at bounding box center [780, 417] width 1559 height 624
click at [496, 399] on strong "MARCH 7-14*" at bounding box center [475, 399] width 88 height 16
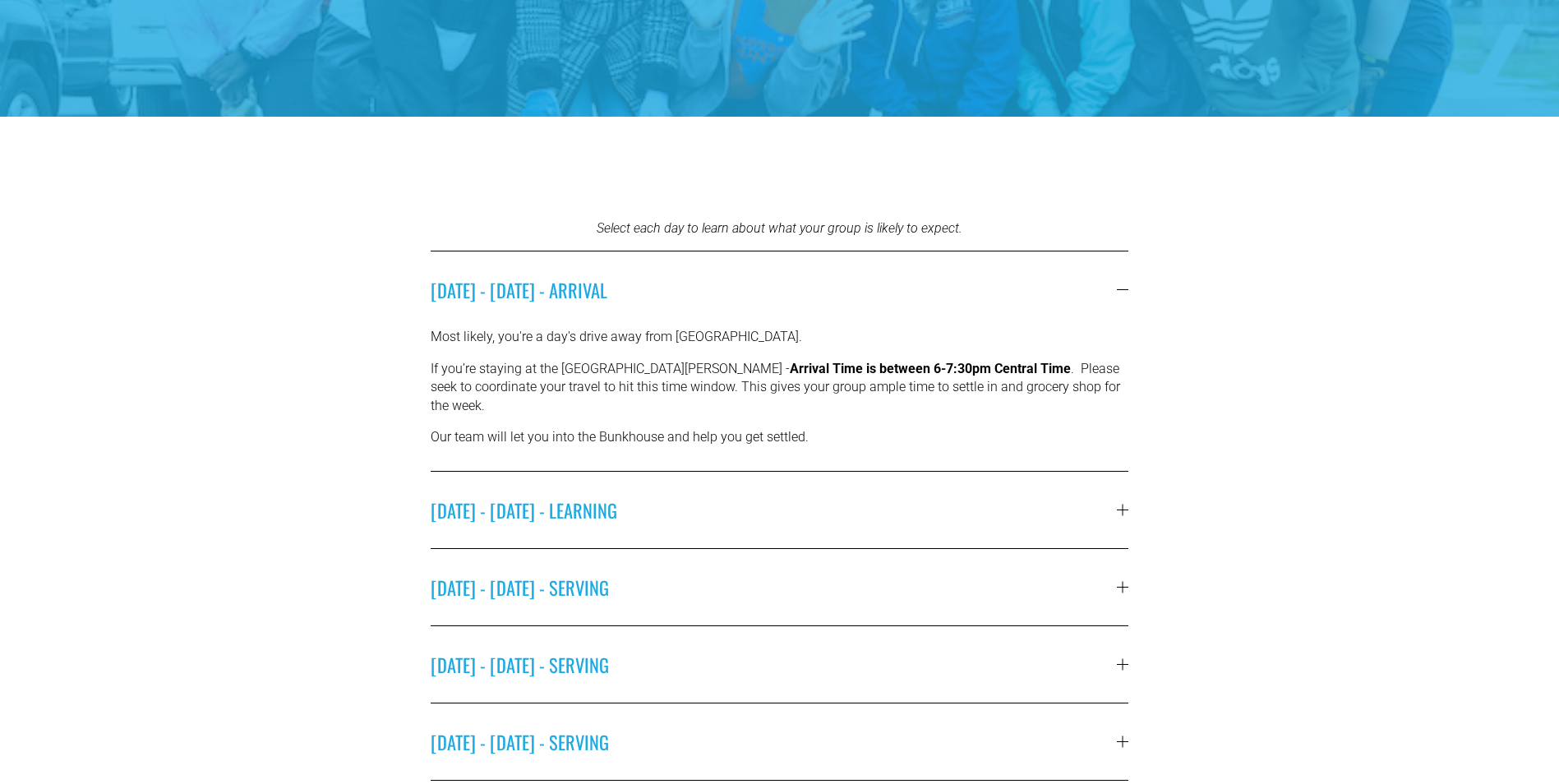
scroll to position [493, 0]
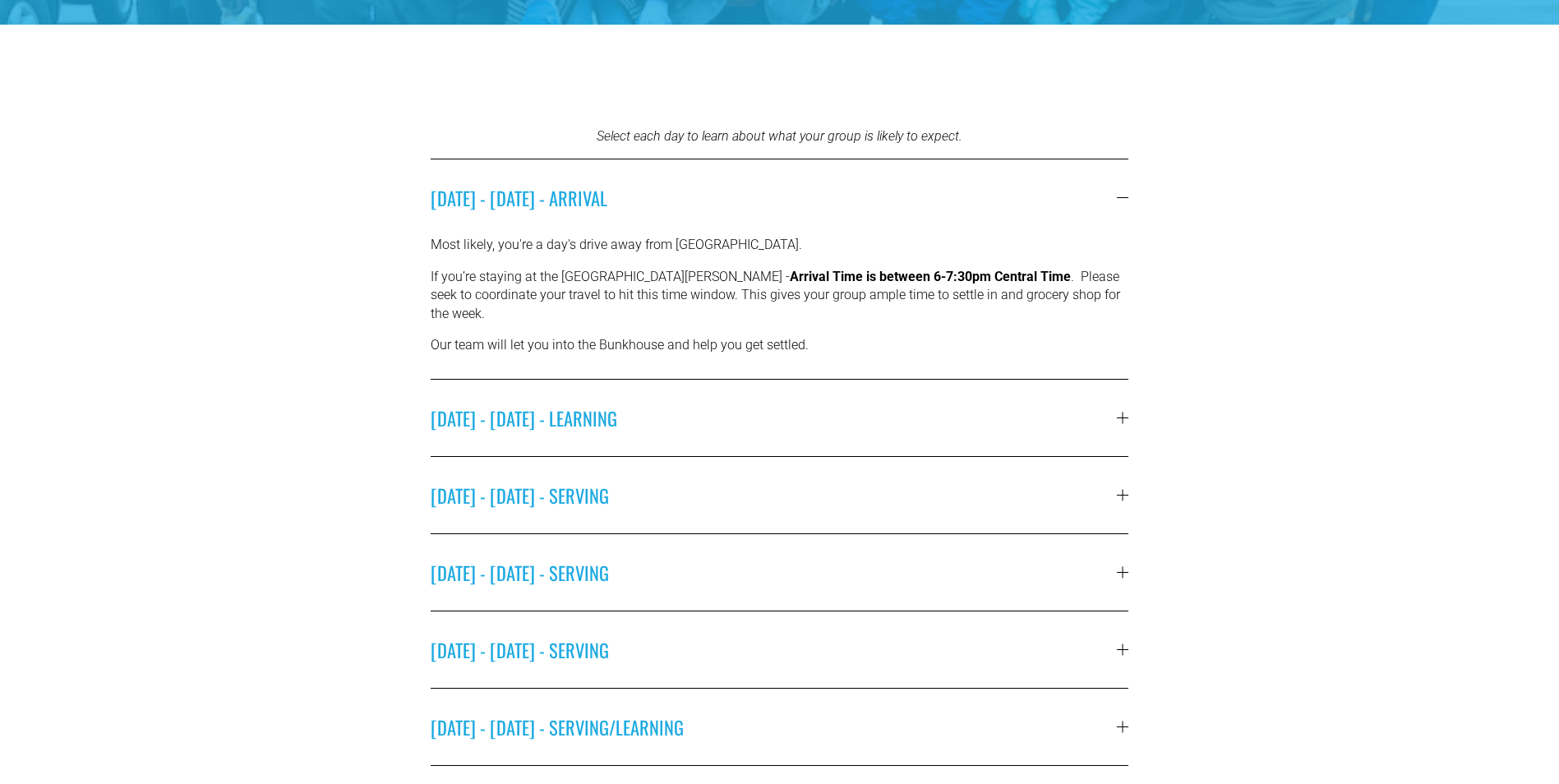
click at [559, 404] on span "[DATE] - [DATE] - LEARNING" at bounding box center [775, 418] width 687 height 27
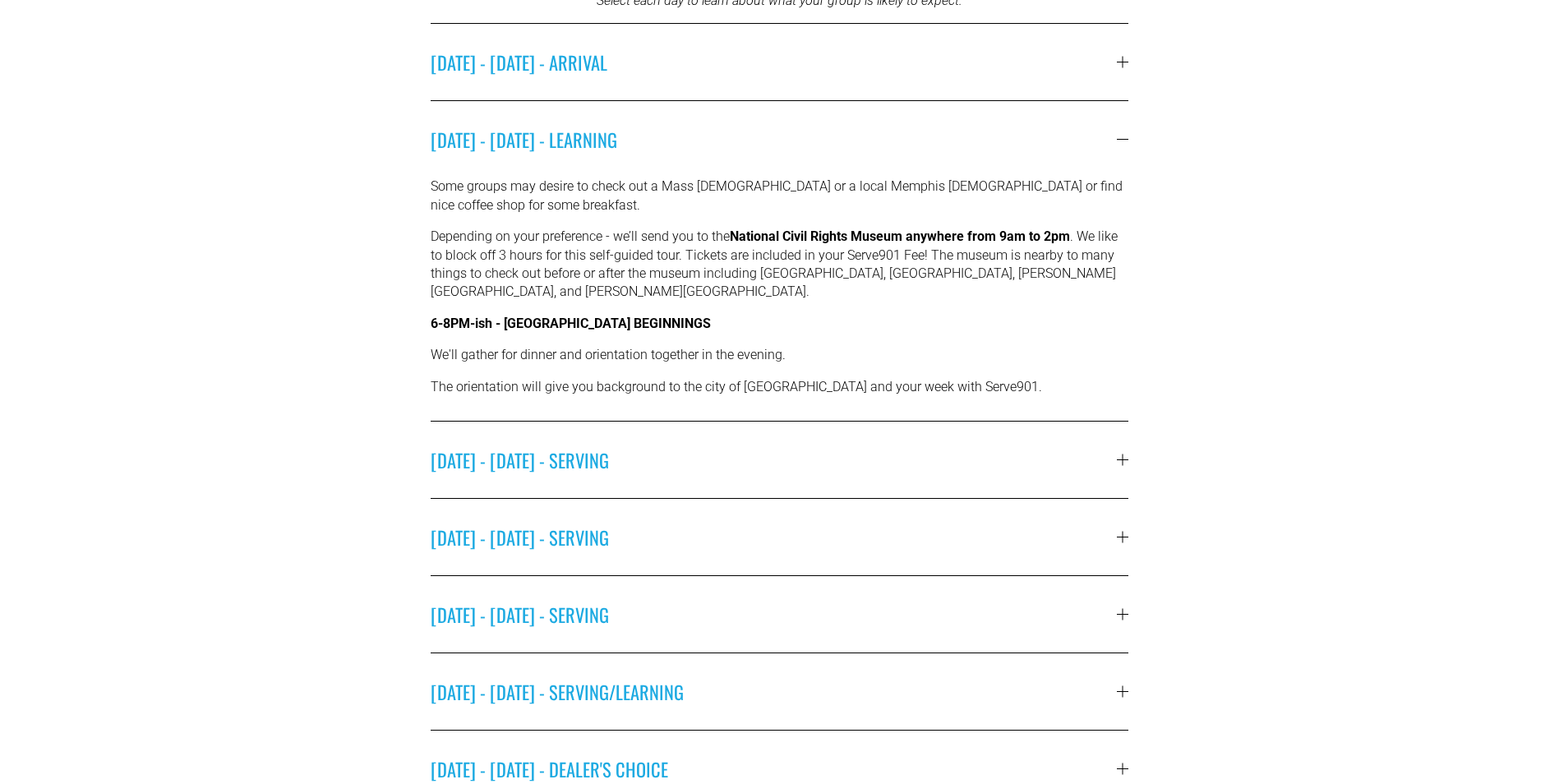
scroll to position [657, 0]
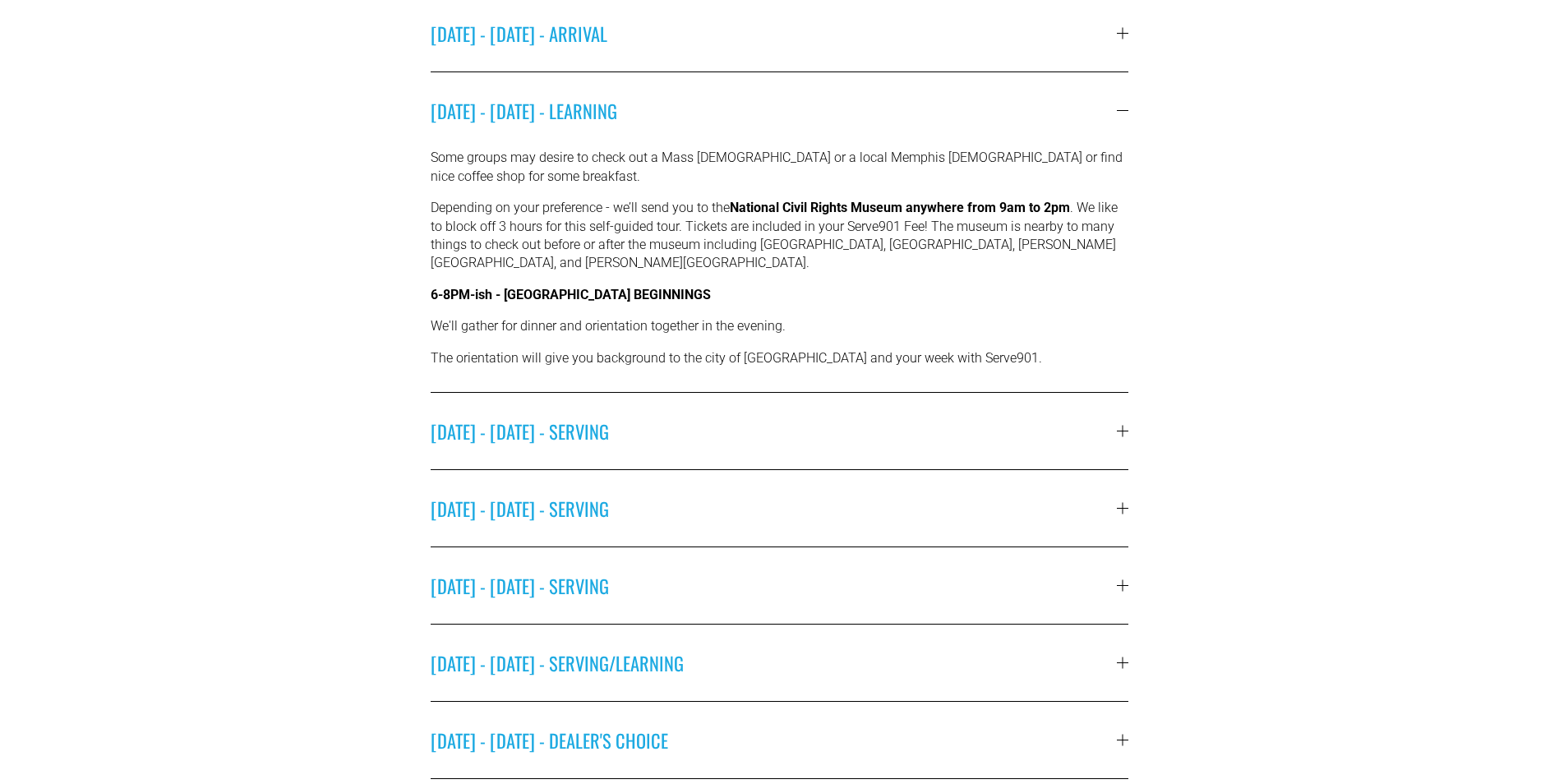
click at [714, 436] on button "[DATE] - [DATE] - SERVING" at bounding box center [780, 431] width 698 height 76
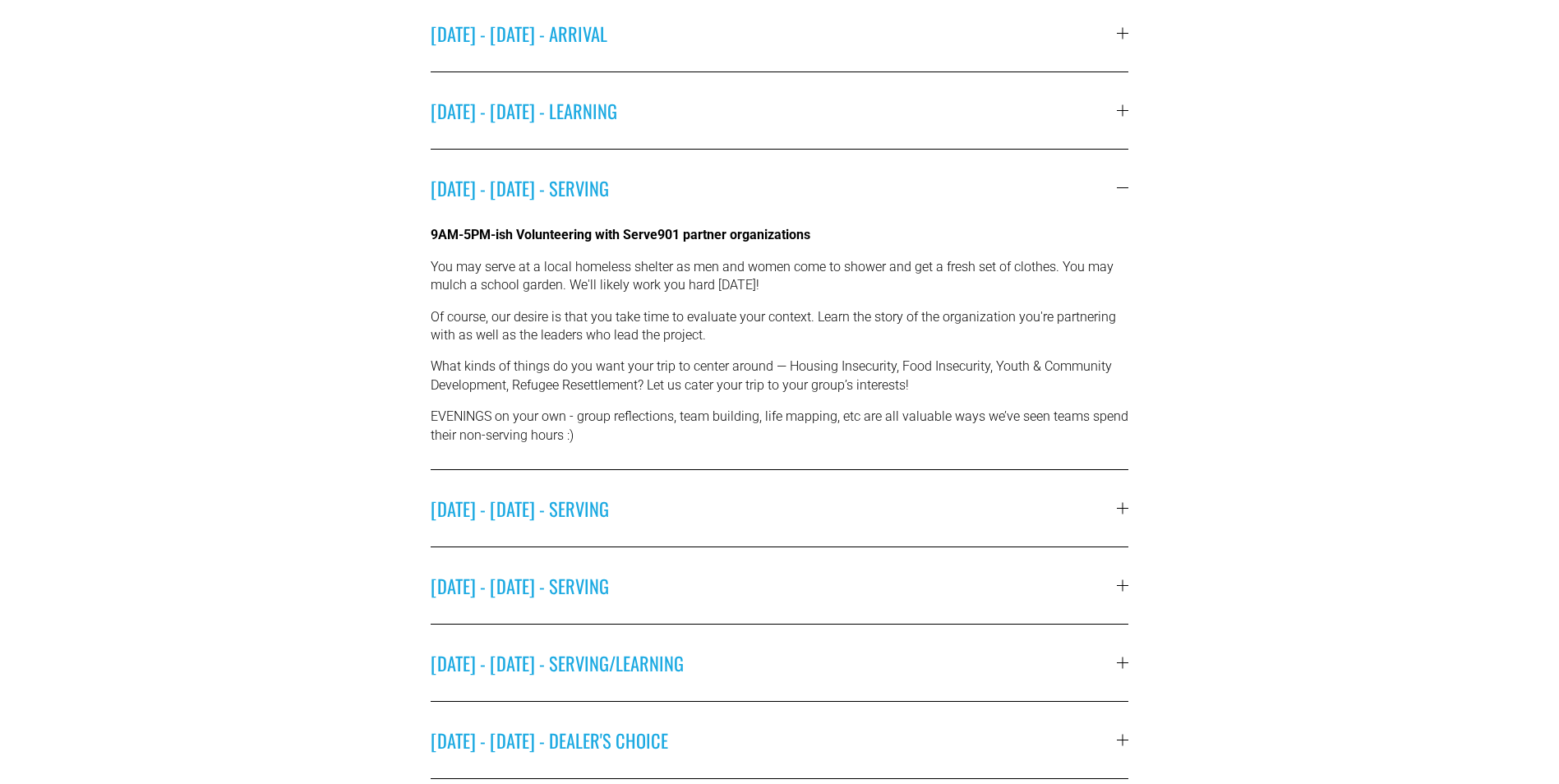
click at [752, 510] on span "[DATE] - [DATE] - SERVING" at bounding box center [775, 508] width 687 height 27
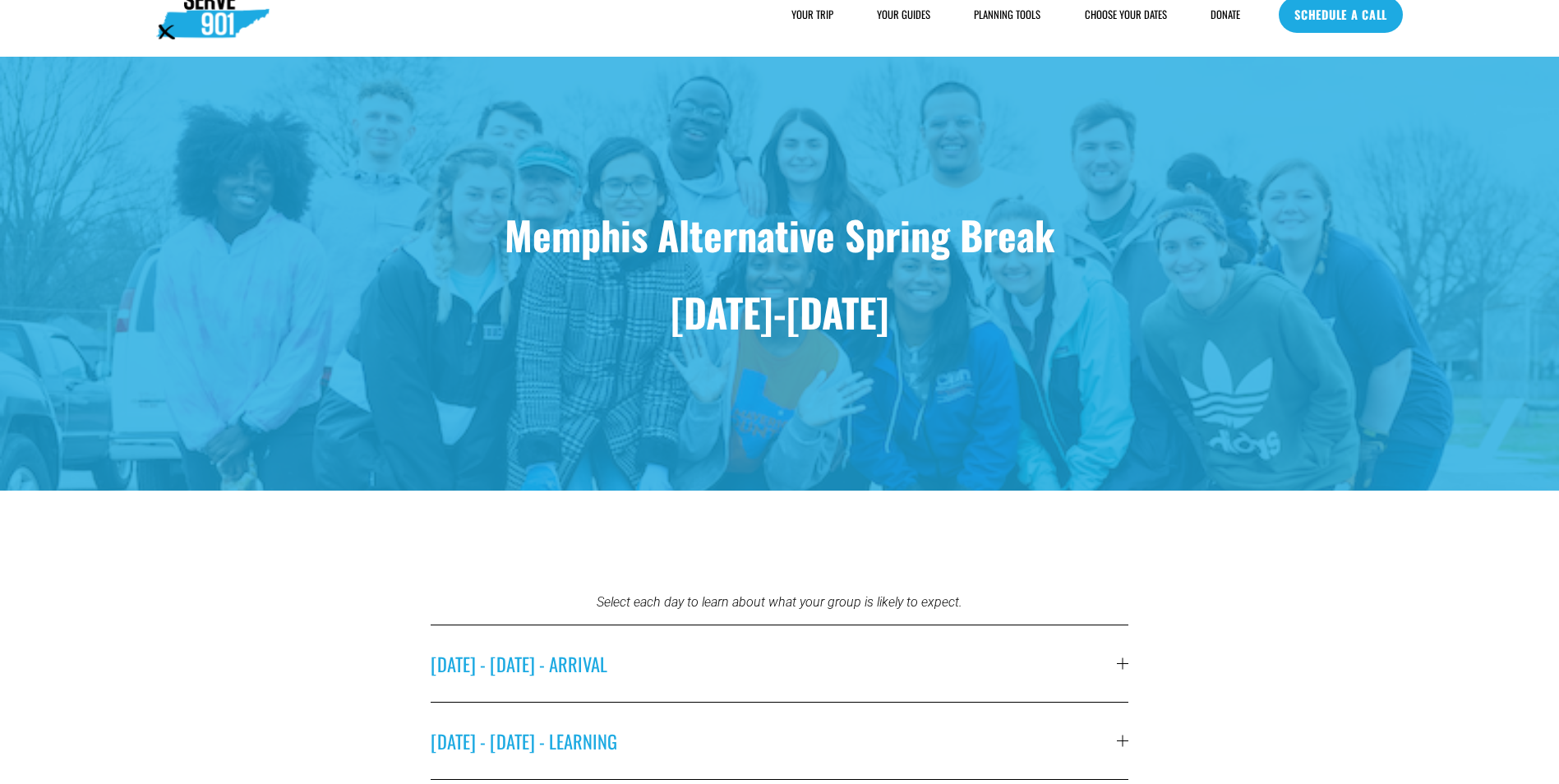
scroll to position [0, 0]
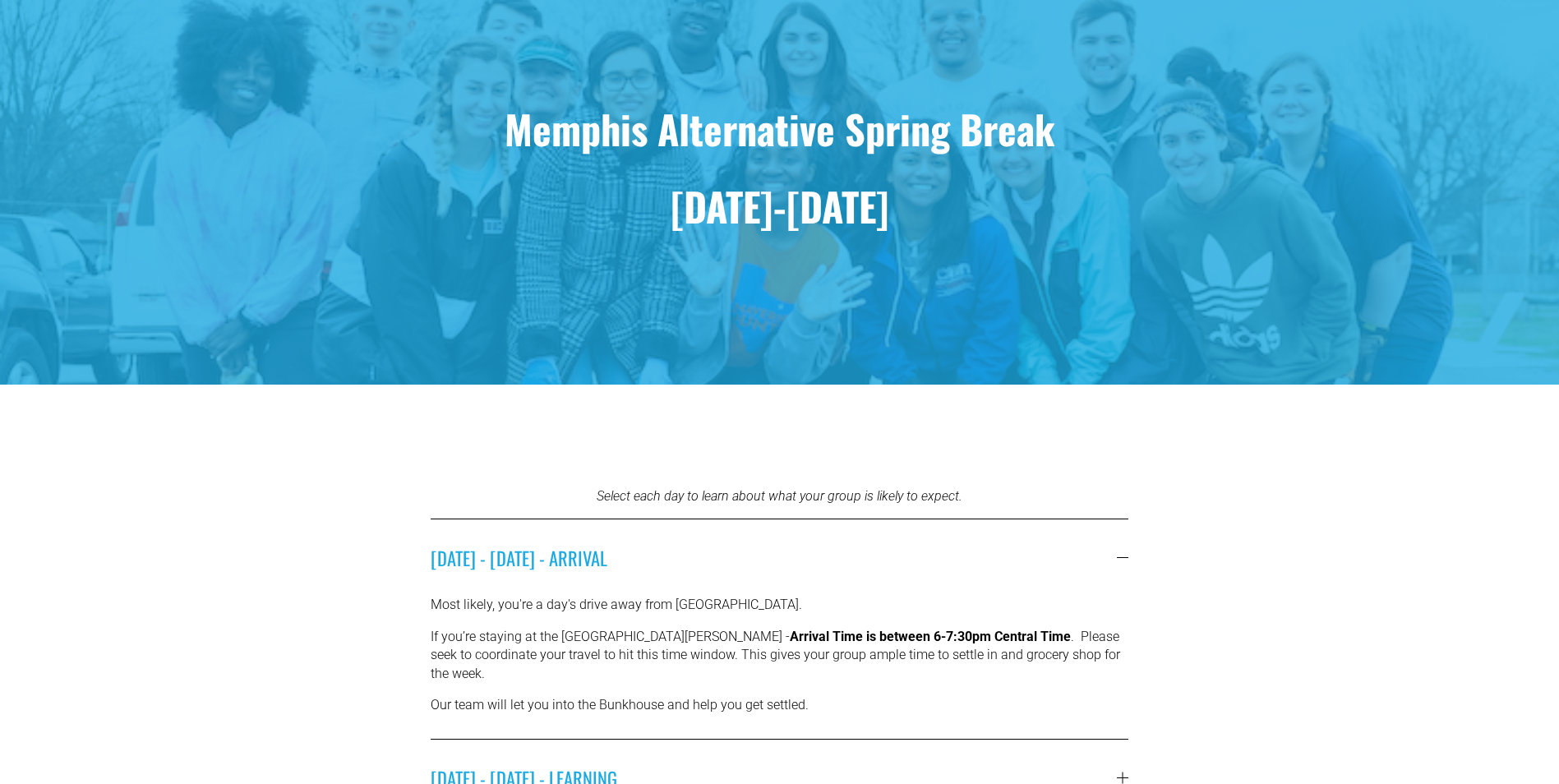
scroll to position [328, 0]
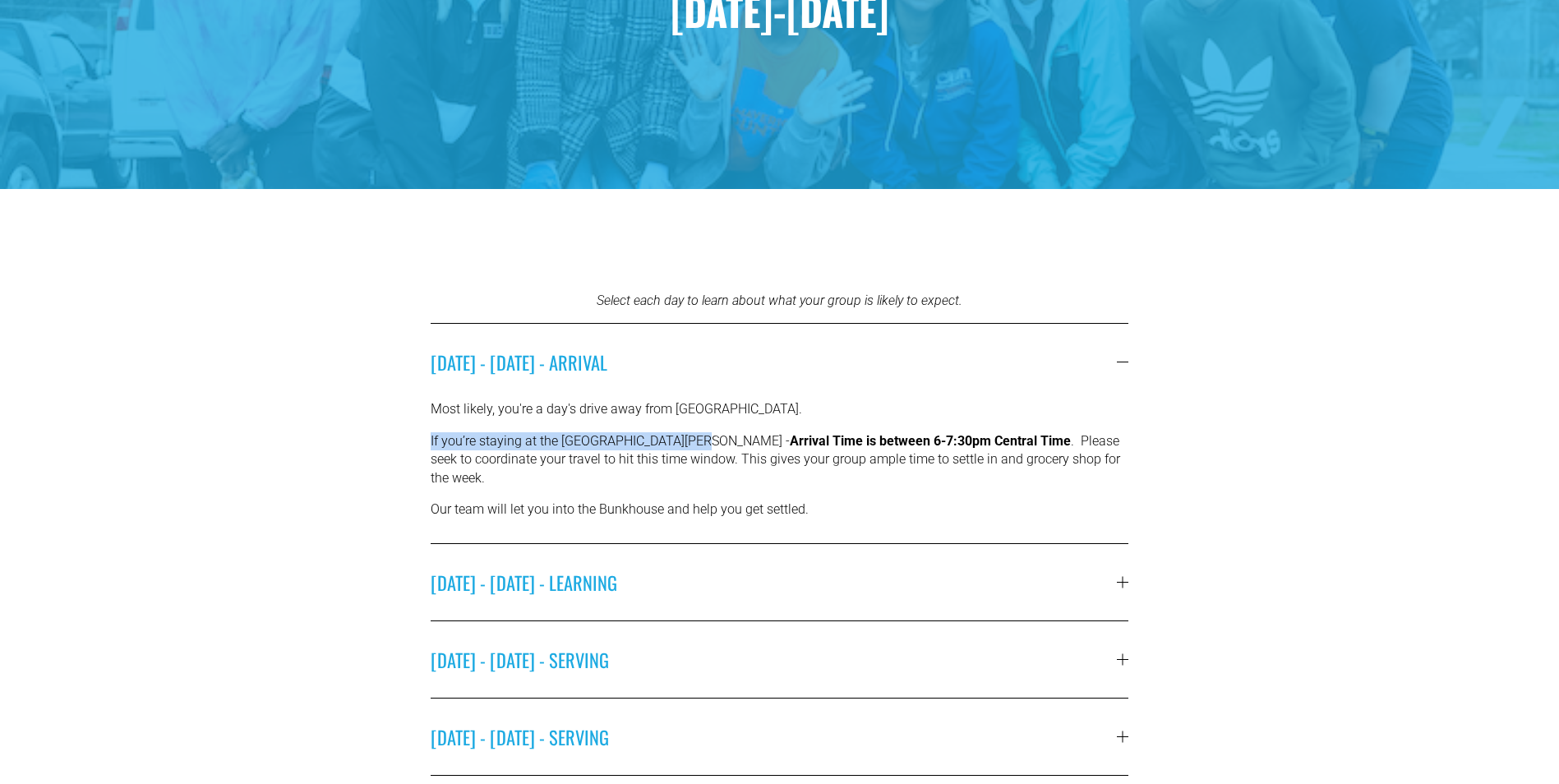
drag, startPoint x: 429, startPoint y: 438, endPoint x: 691, endPoint y: 451, distance: 262.3
click at [691, 451] on div "Select each day to learn about what your group is likely to expect. SATURDAY - …" at bounding box center [780, 730] width 1559 height 877
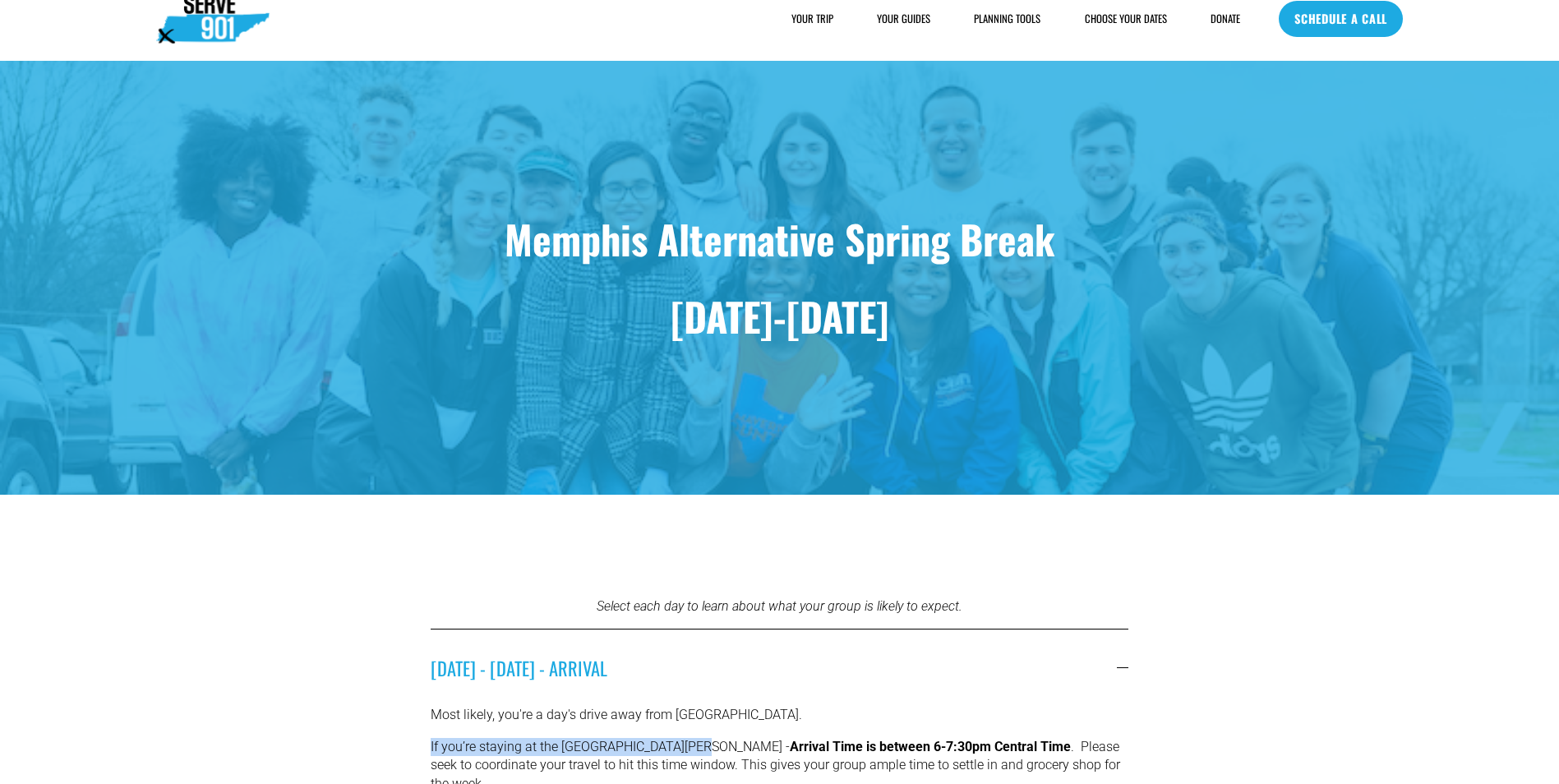
scroll to position [0, 0]
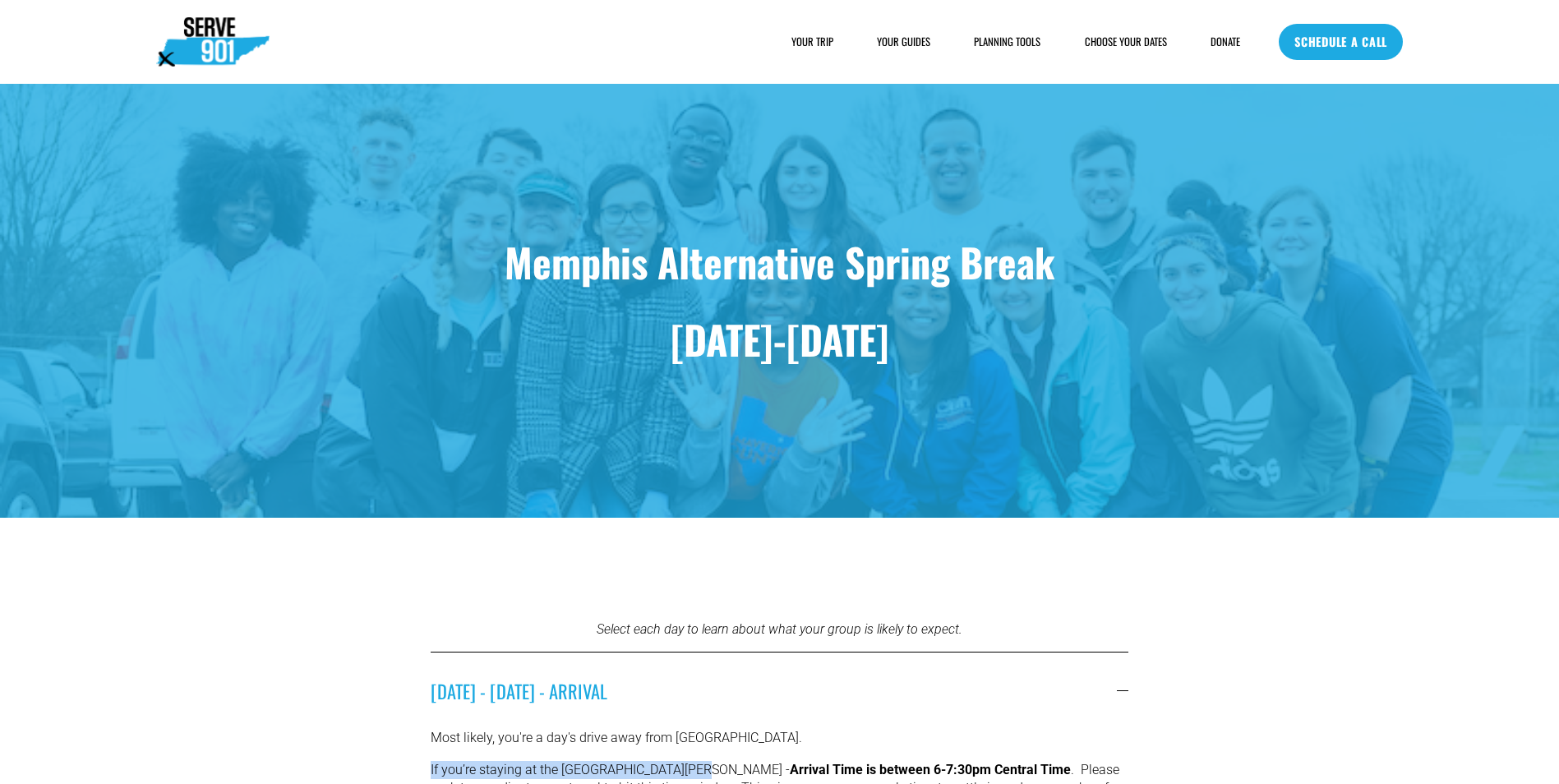
click at [909, 43] on link "YOUR GUIDES" at bounding box center [904, 42] width 54 height 17
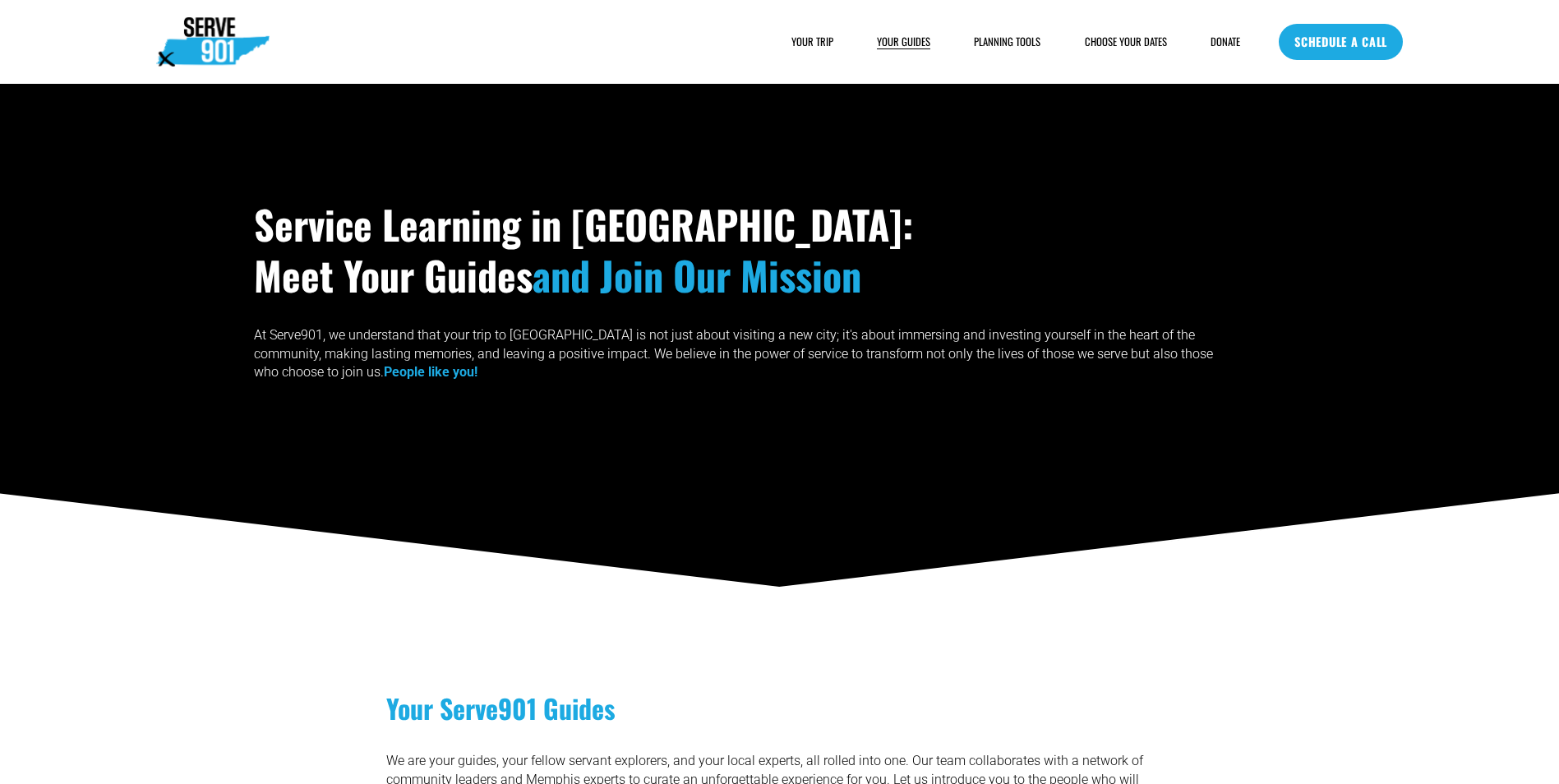
click at [1121, 41] on link "CHOOSE YOUR DATES" at bounding box center [1125, 42] width 82 height 17
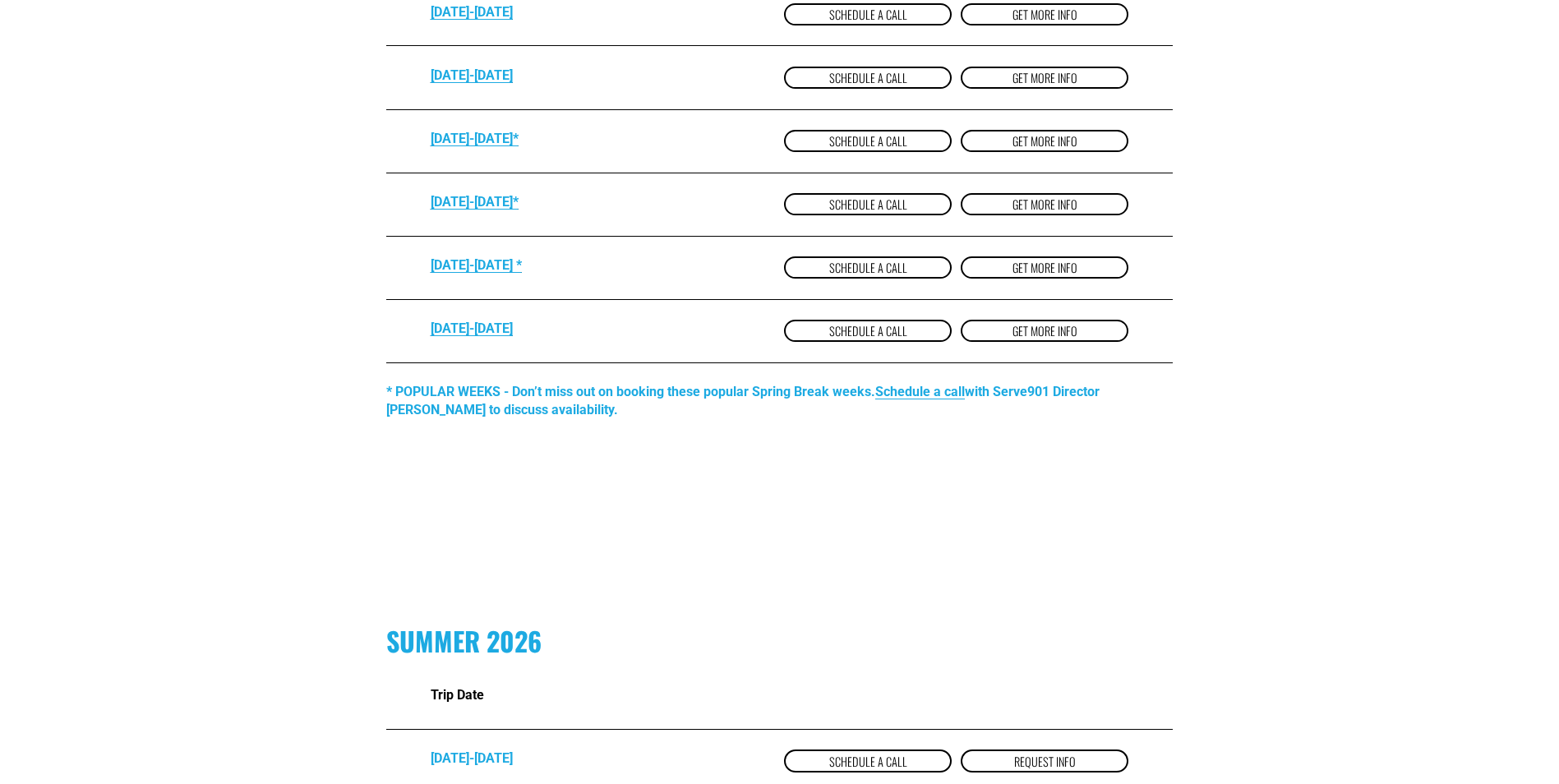
scroll to position [1314, 0]
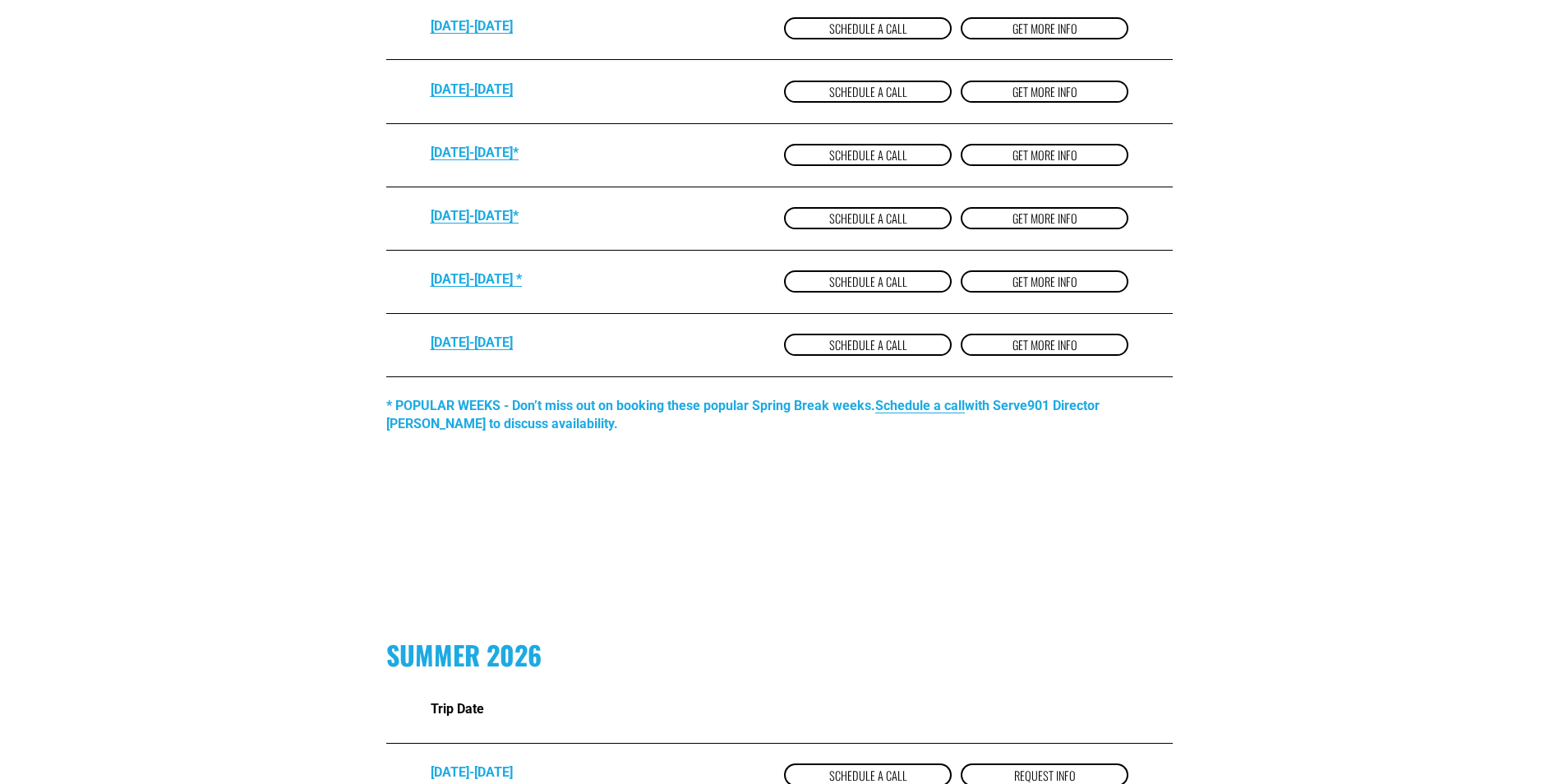
click at [491, 160] on strong "[DATE]-[DATE]*" at bounding box center [475, 152] width 88 height 16
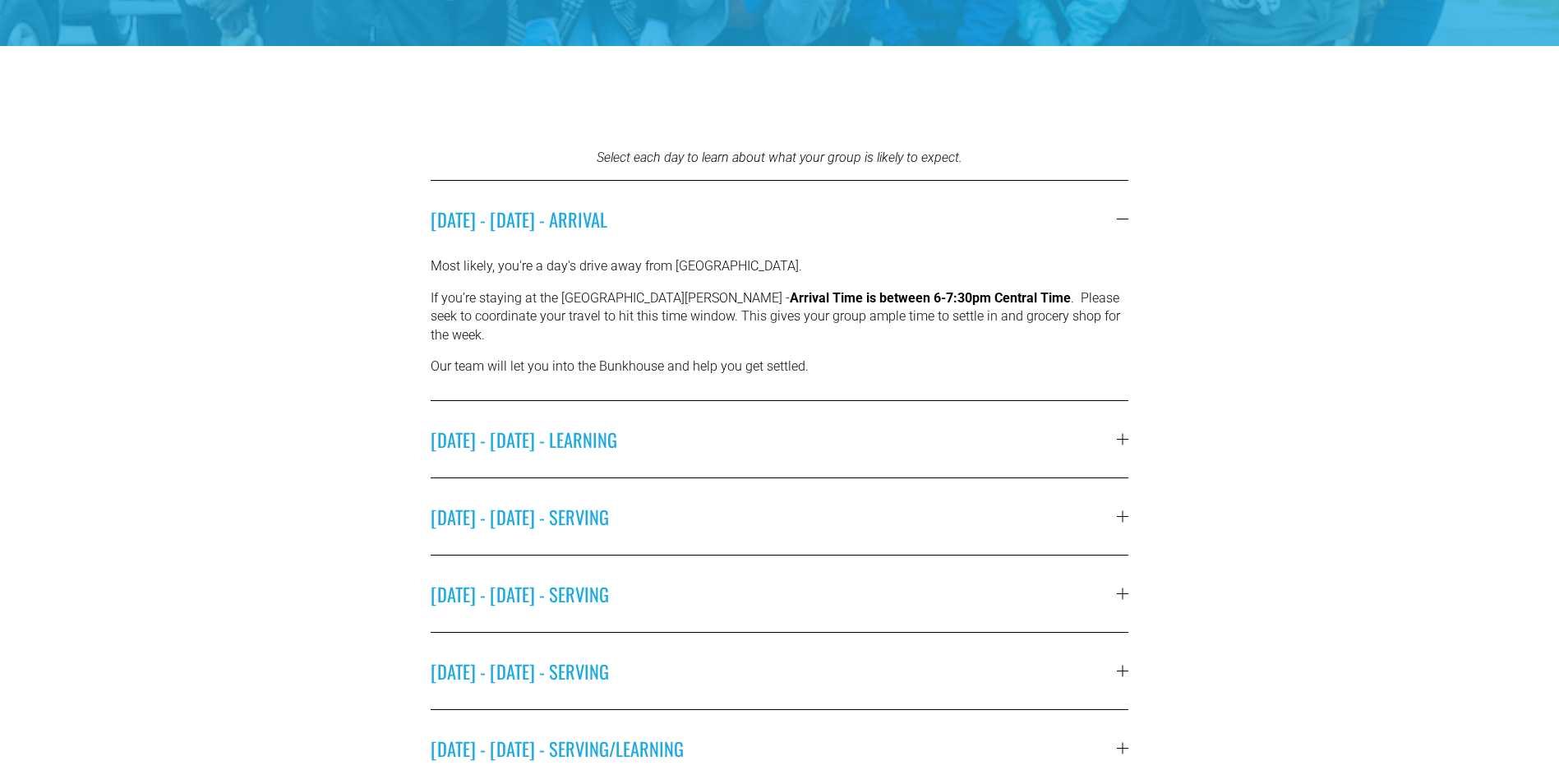
scroll to position [575, 0]
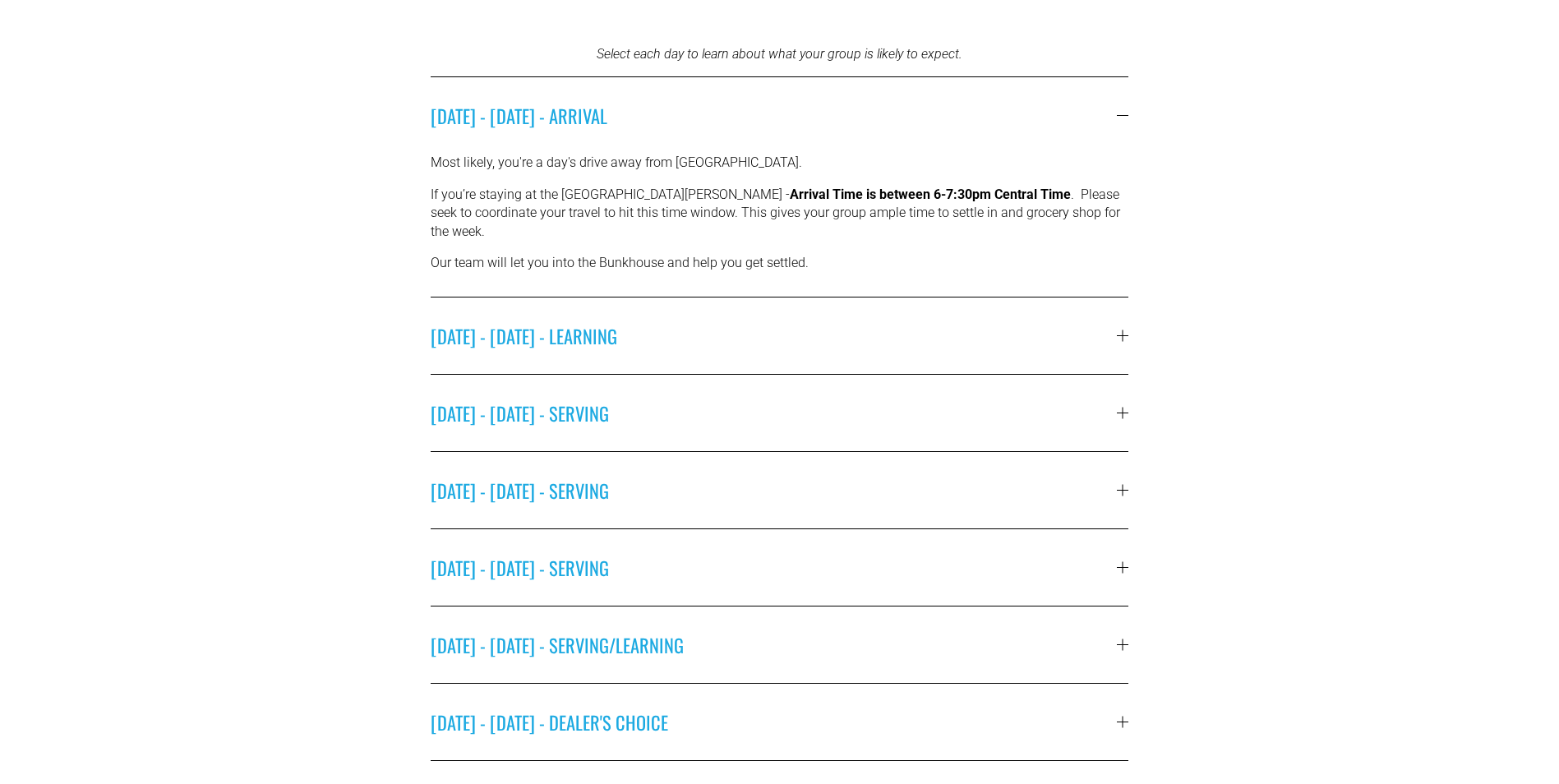
click at [575, 329] on span "[DATE] - [DATE] - LEARNING" at bounding box center [775, 335] width 687 height 27
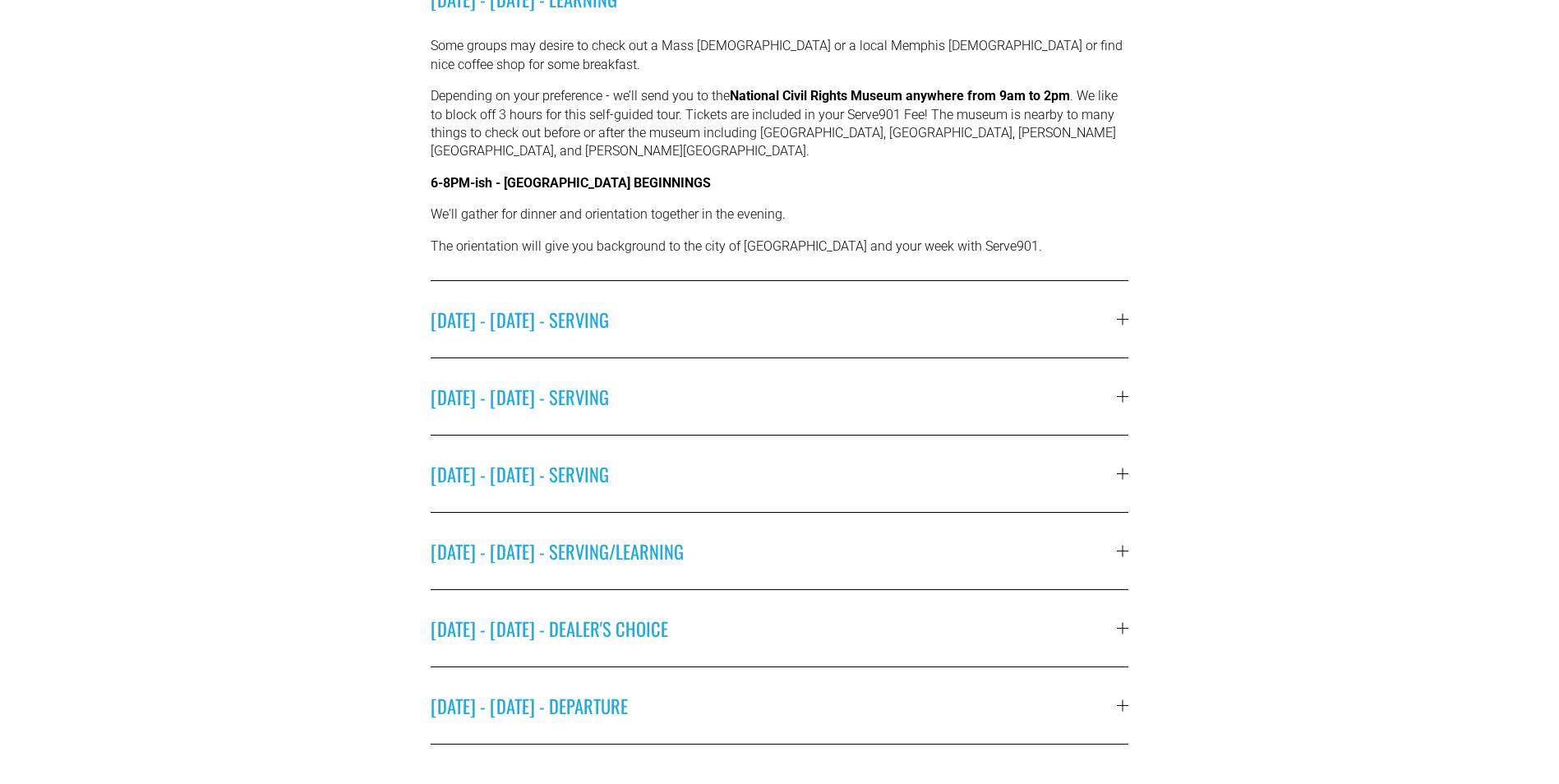
scroll to position [821, 0]
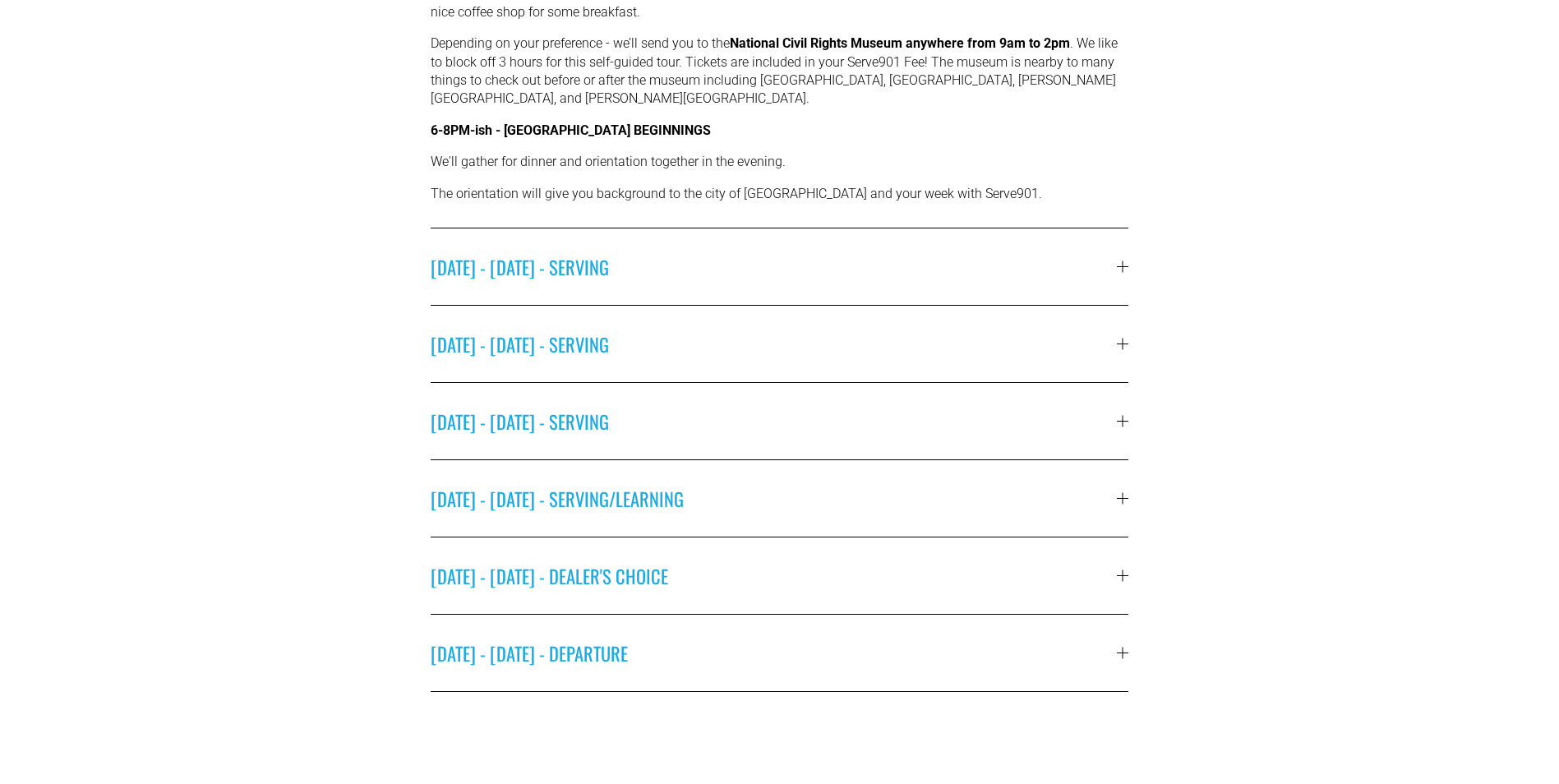
click at [643, 580] on button "[DATE] - [DATE] - DEALER'S CHOICE" at bounding box center [780, 576] width 698 height 76
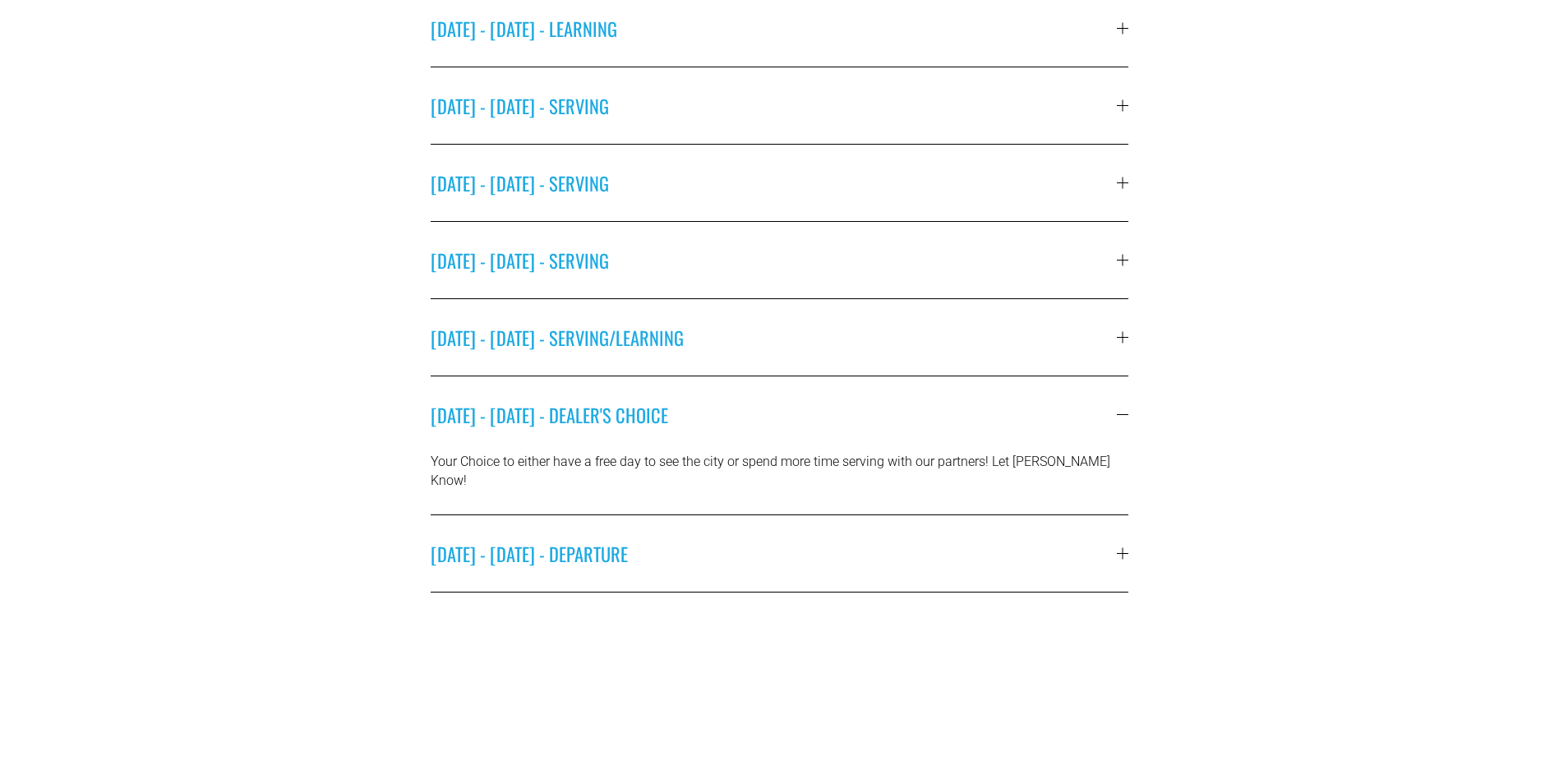
scroll to position [657, 0]
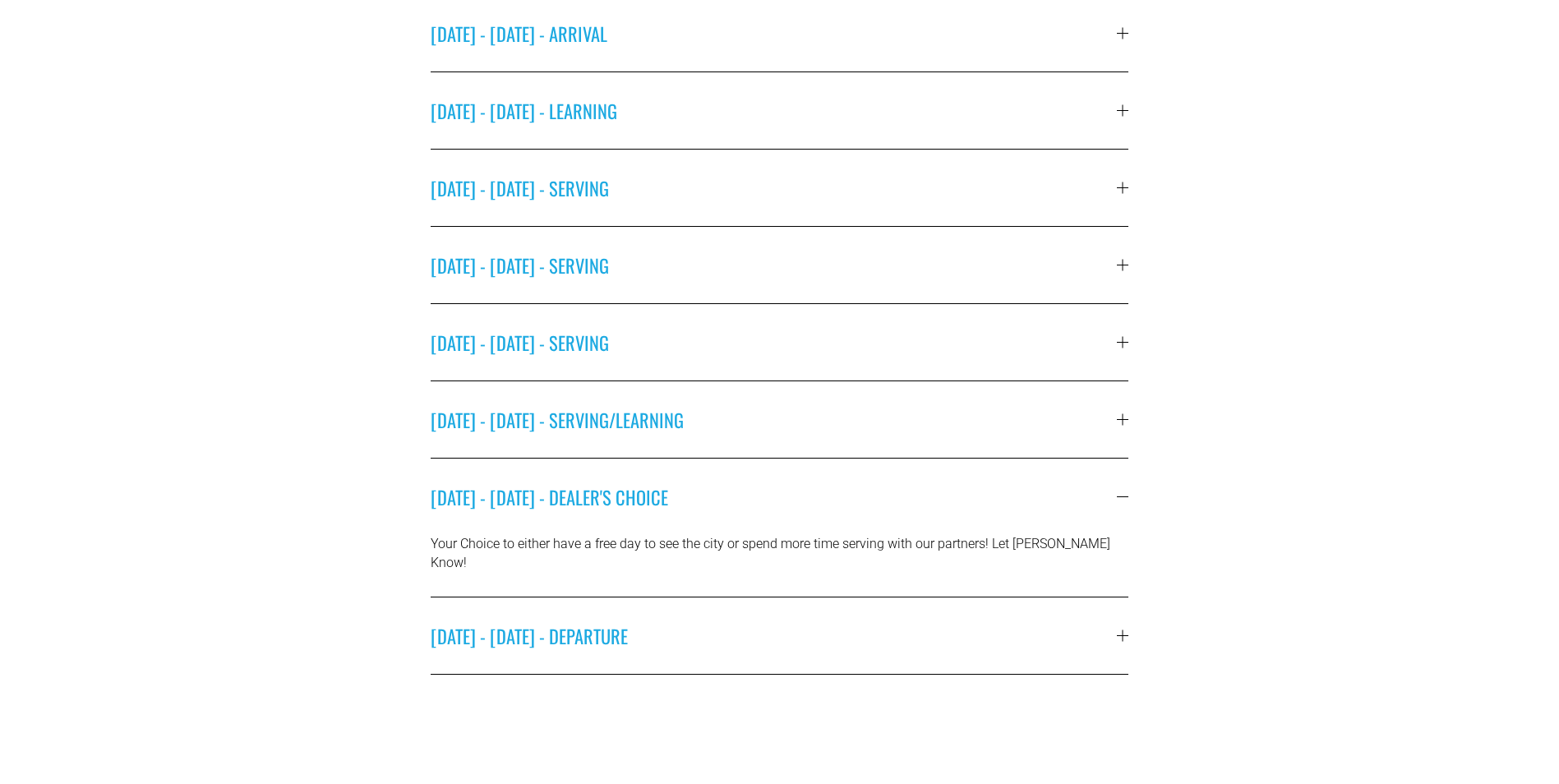
click at [485, 332] on span "[DATE] - [DATE] - SERVING" at bounding box center [775, 342] width 687 height 27
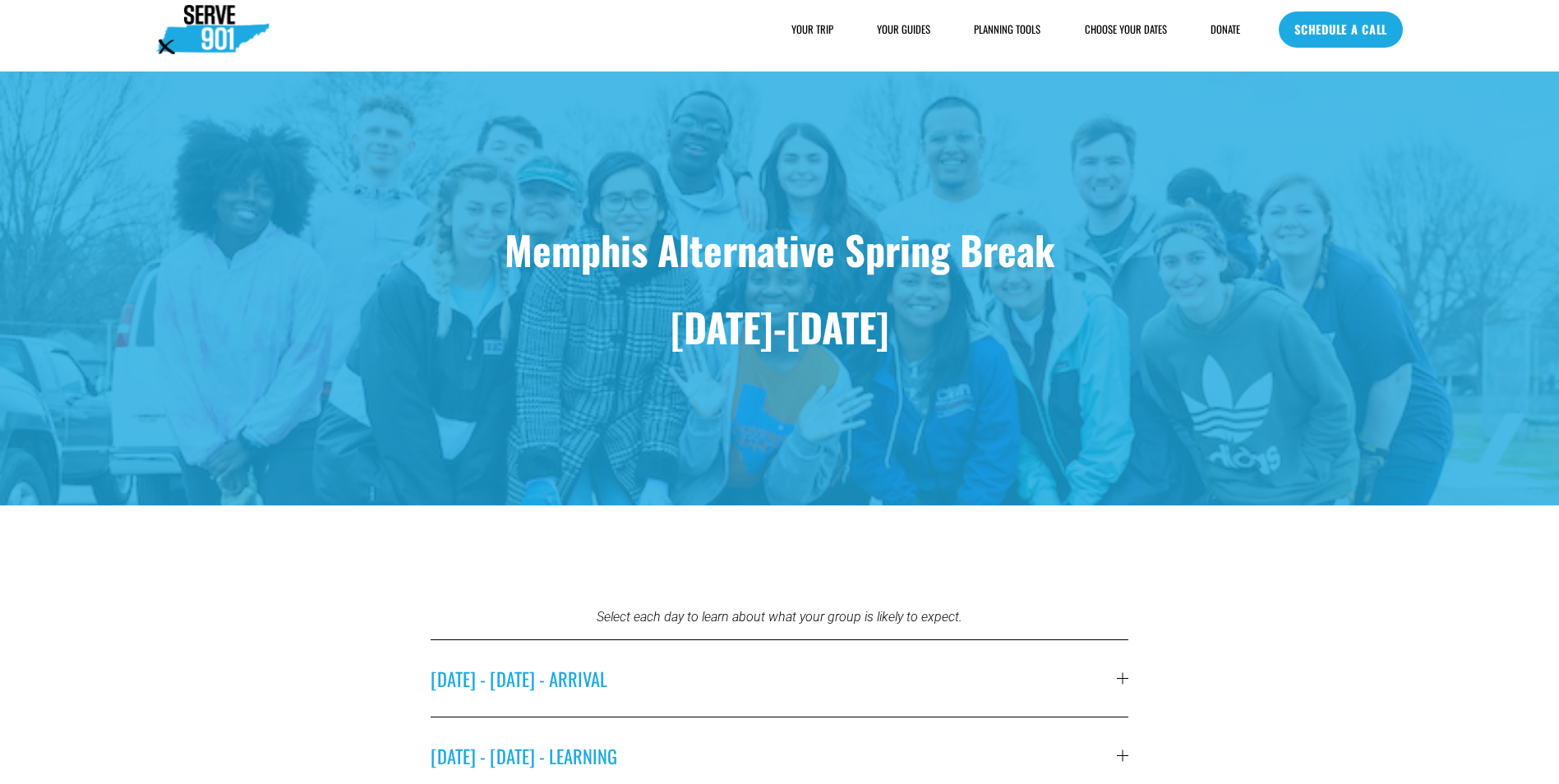
scroll to position [0, 0]
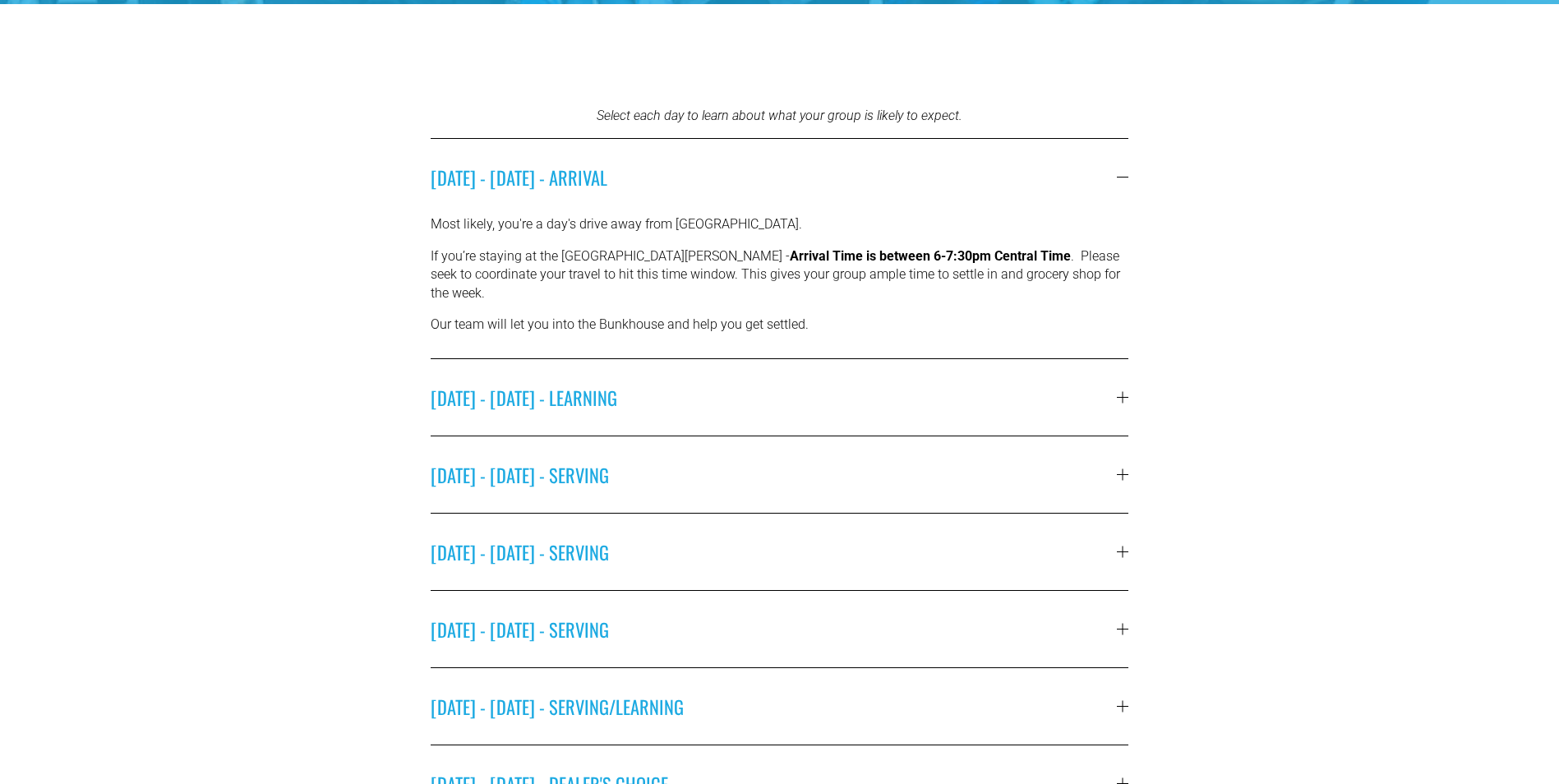
scroll to position [739, 0]
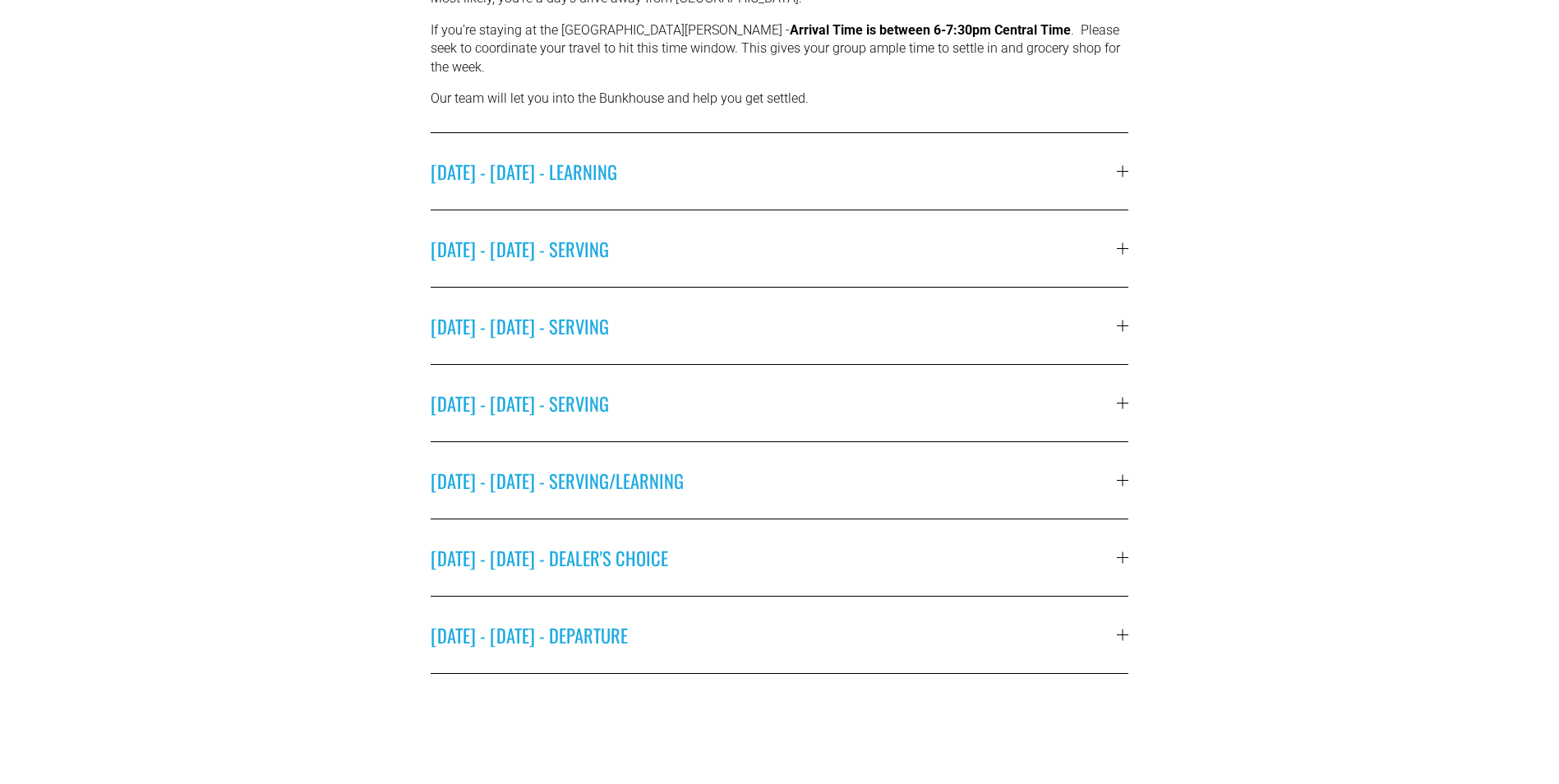
click at [581, 235] on span "[DATE] - [DATE] - SERVING" at bounding box center [775, 248] width 687 height 27
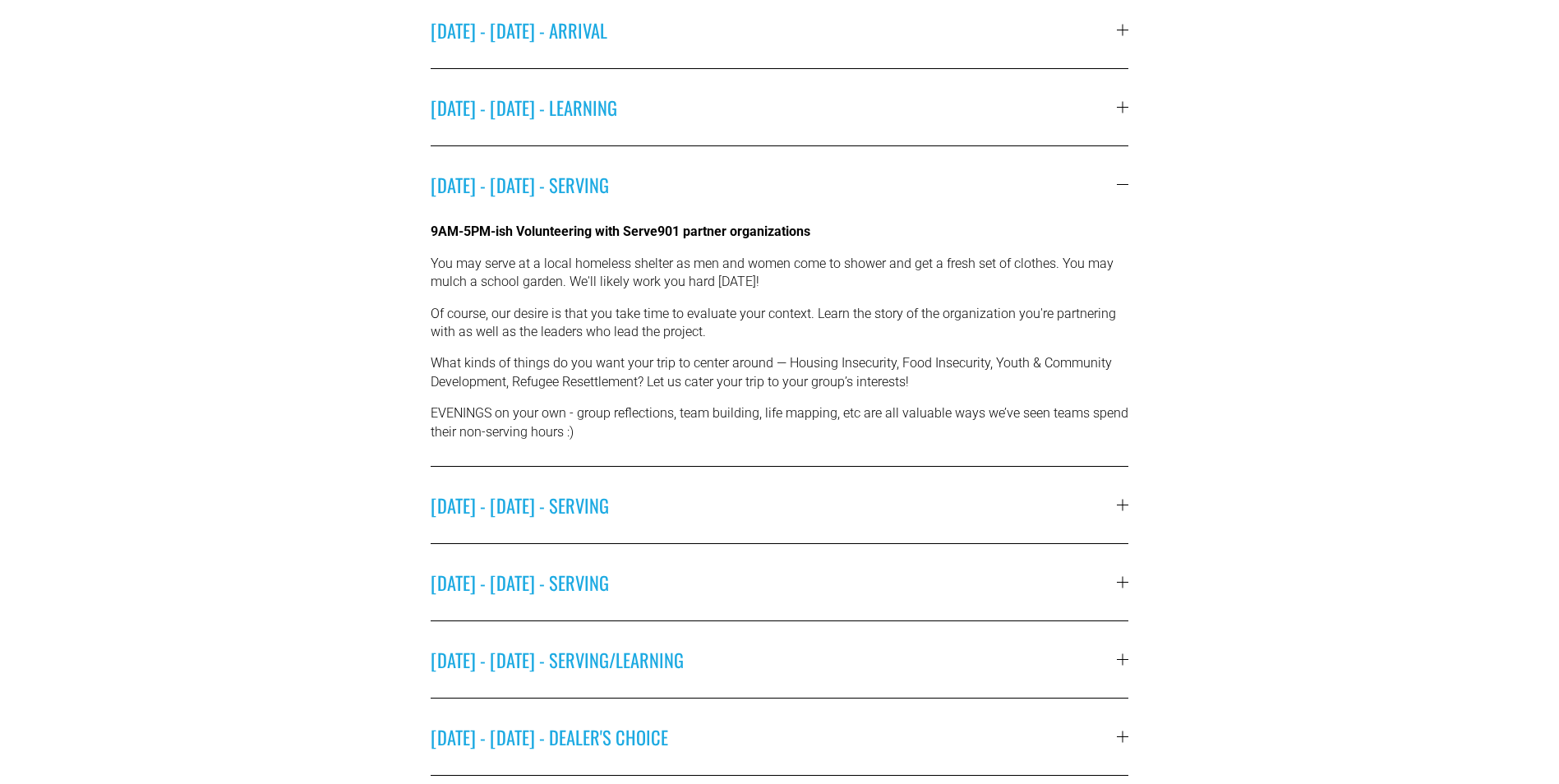
scroll to position [493, 0]
